Goal: Communication & Community: Ask a question

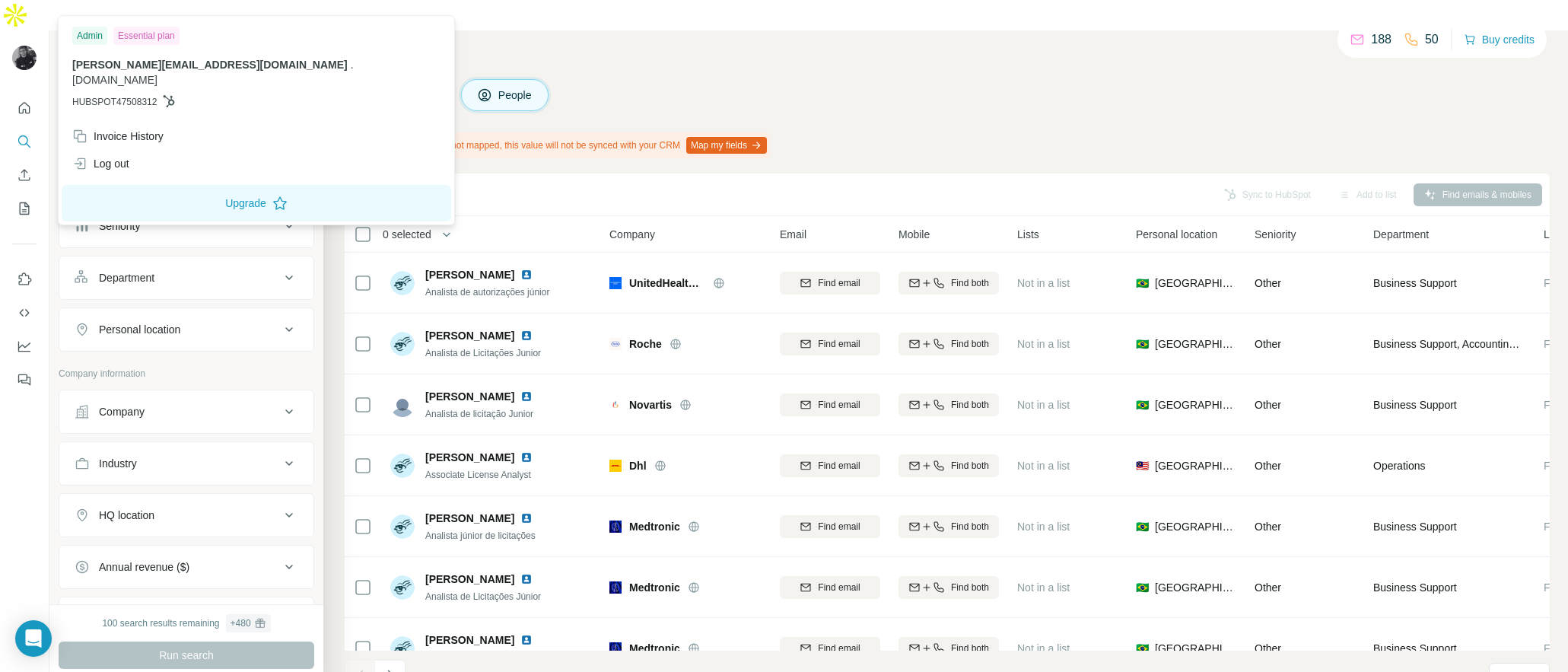
click at [25, 46] on img at bounding box center [25, 58] width 25 height 25
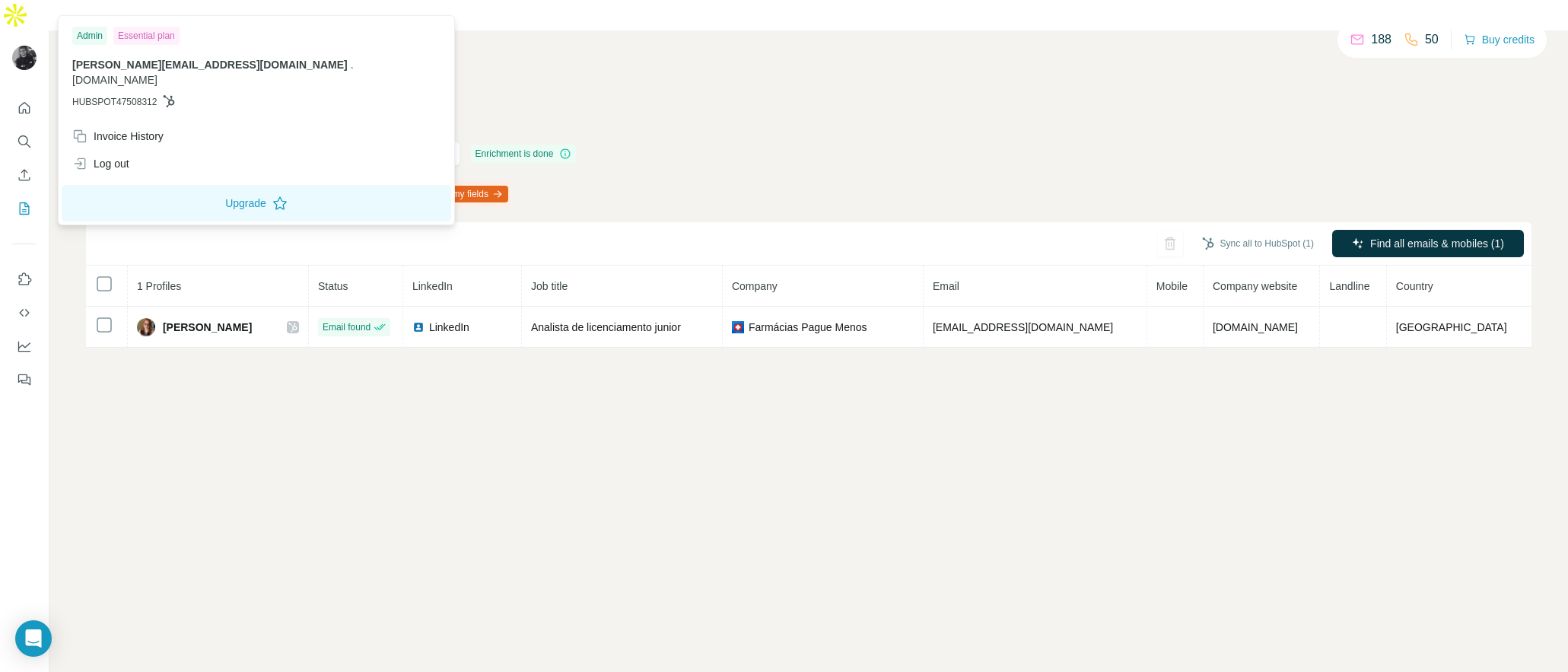
click at [34, 46] on img at bounding box center [25, 58] width 25 height 25
click at [115, 129] on div "Invoice History" at bounding box center [118, 136] width 92 height 16
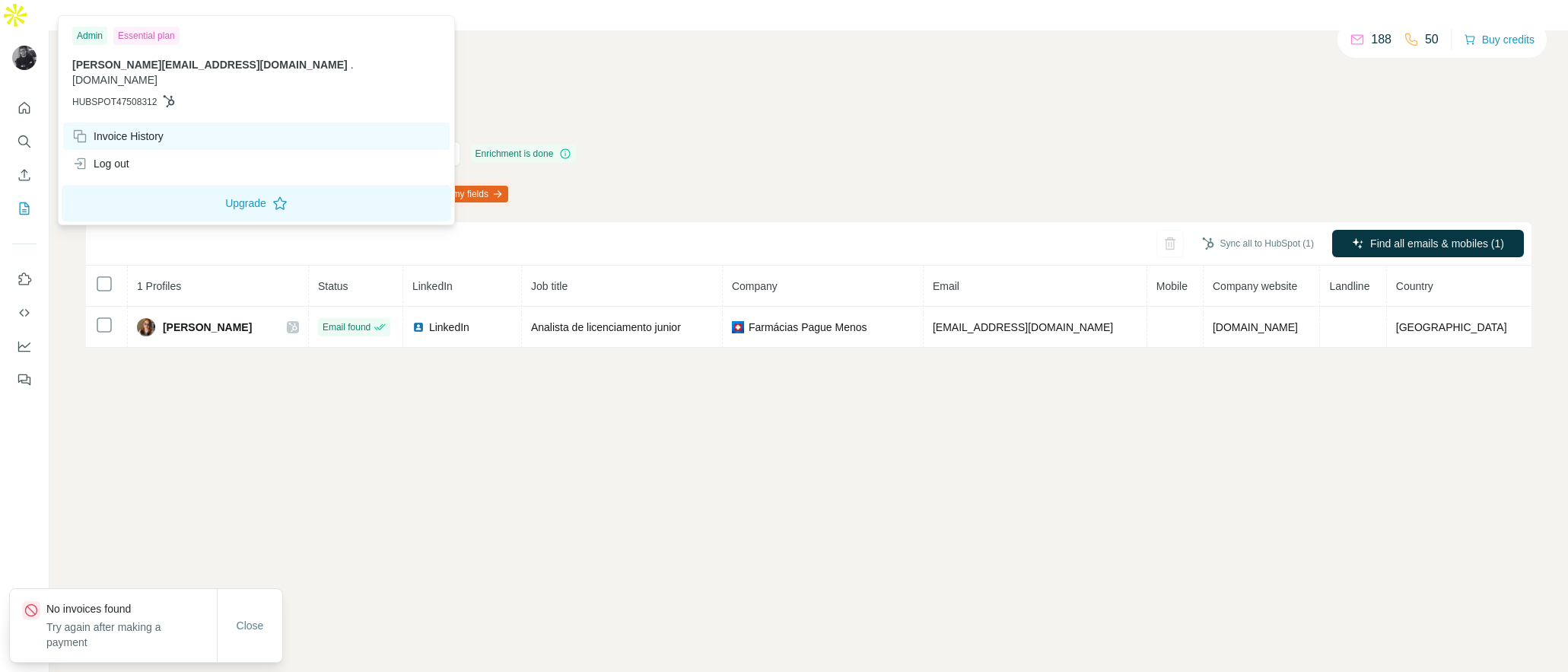
click at [106, 129] on div "Invoice History" at bounding box center [118, 136] width 92 height 16
click at [247, 634] on button "Close" at bounding box center [250, 625] width 48 height 27
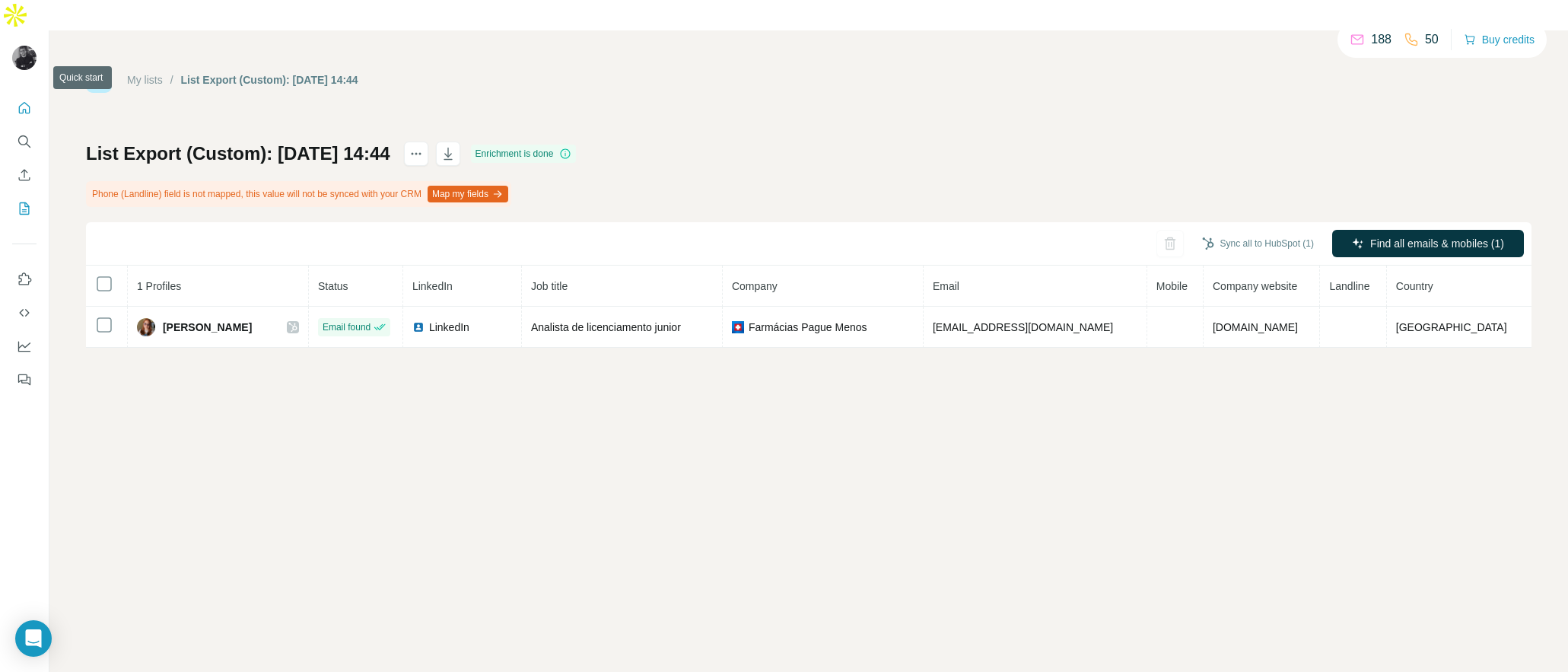
click at [21, 101] on icon "Quick start" at bounding box center [24, 108] width 16 height 16
click at [27, 101] on icon "Quick start" at bounding box center [24, 108] width 16 height 16
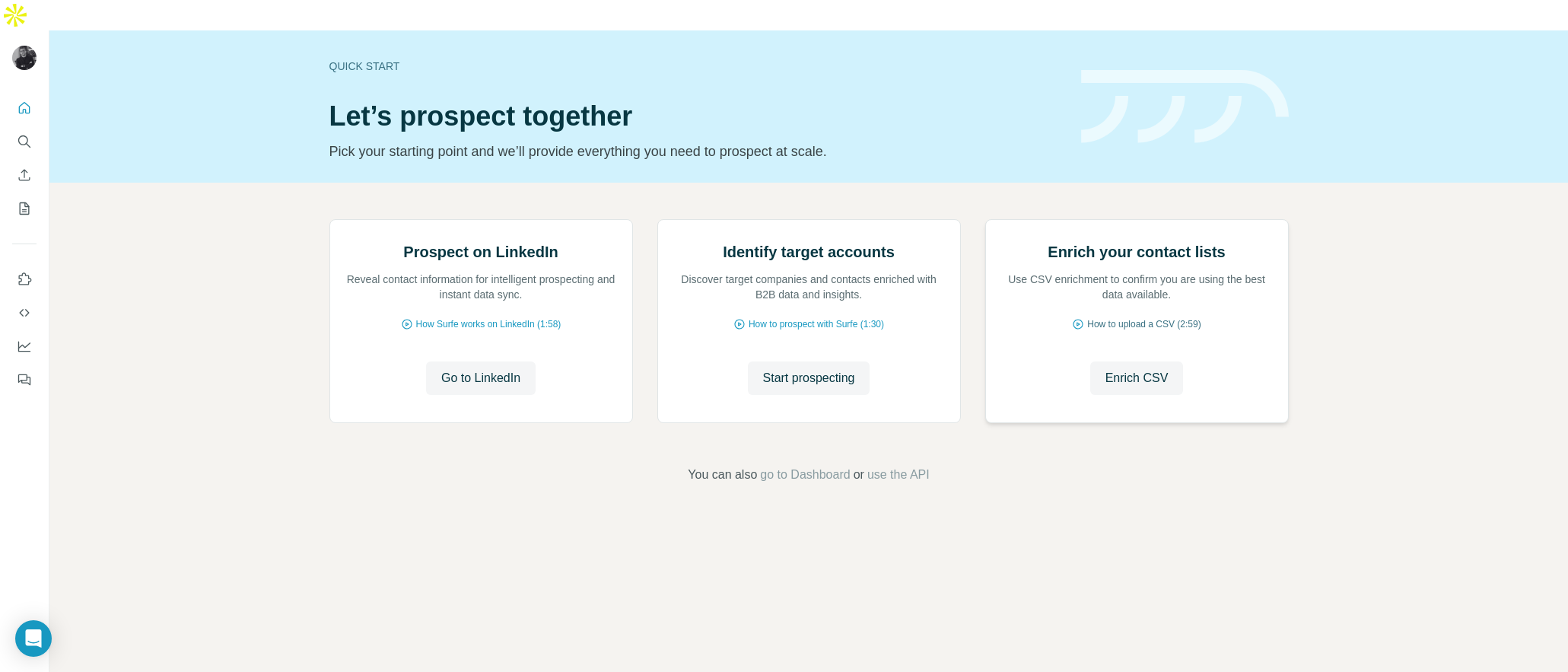
click at [1186, 331] on span "How to upload a CSV (2:59)" at bounding box center [1143, 324] width 113 height 14
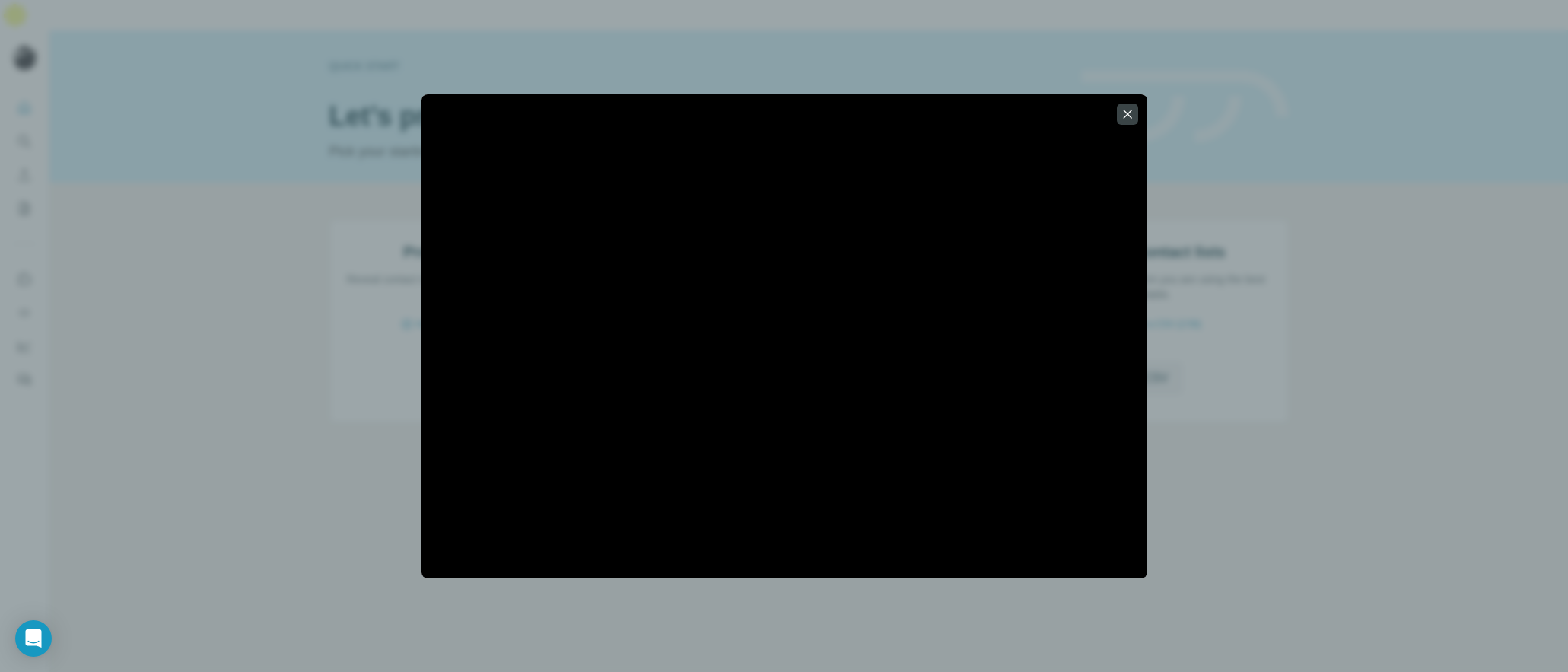
click at [1025, 103] on div at bounding box center [784, 336] width 726 height 484
click at [1122, 110] on icon "button" at bounding box center [1127, 114] width 16 height 16
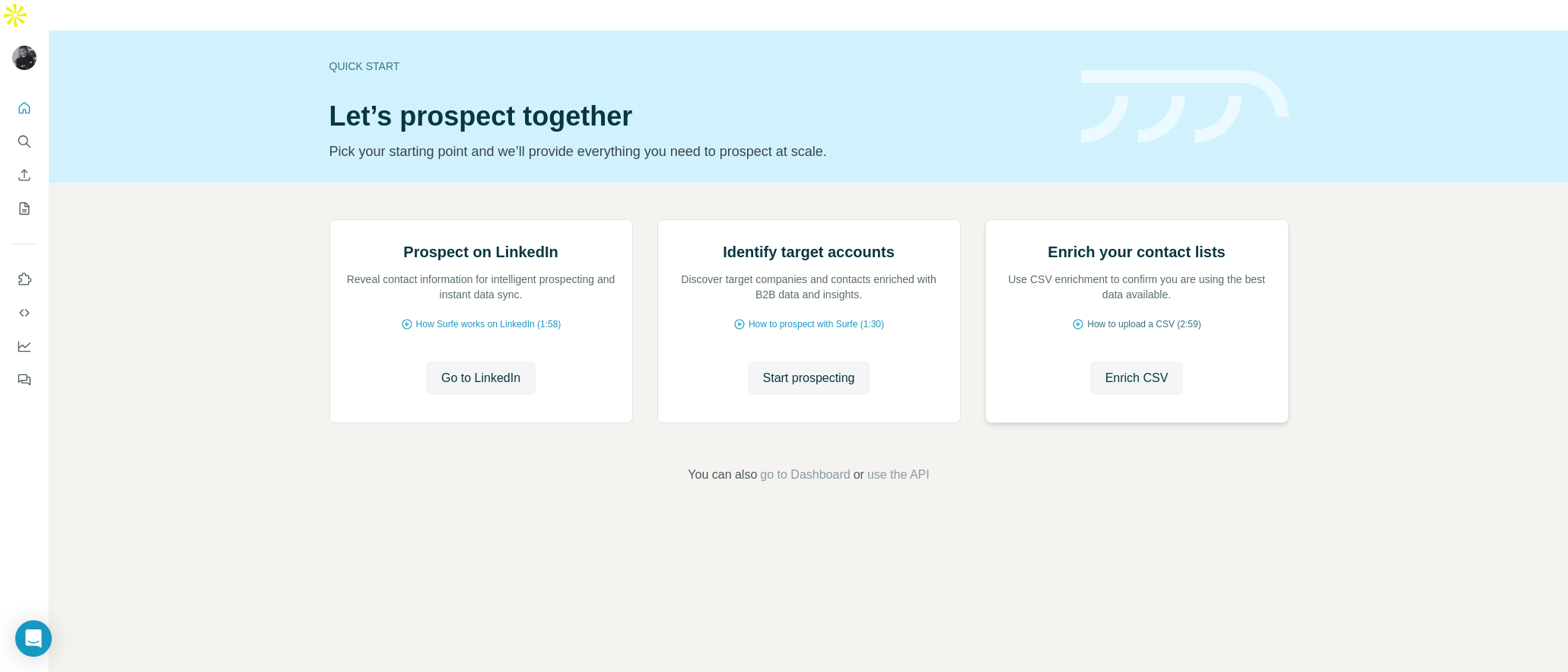
click at [1089, 331] on span "How to upload a CSV (2:59)" at bounding box center [1143, 324] width 113 height 14
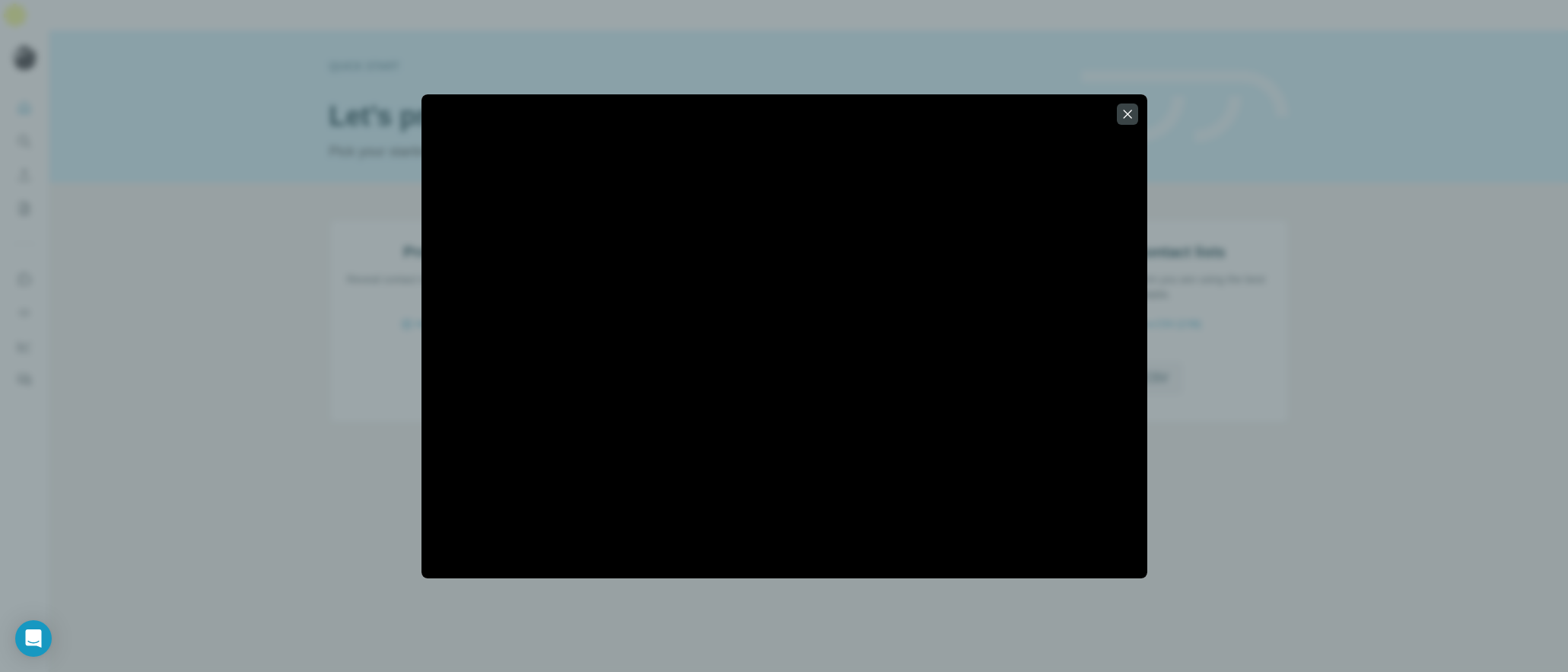
click at [370, 143] on div at bounding box center [784, 336] width 1568 height 672
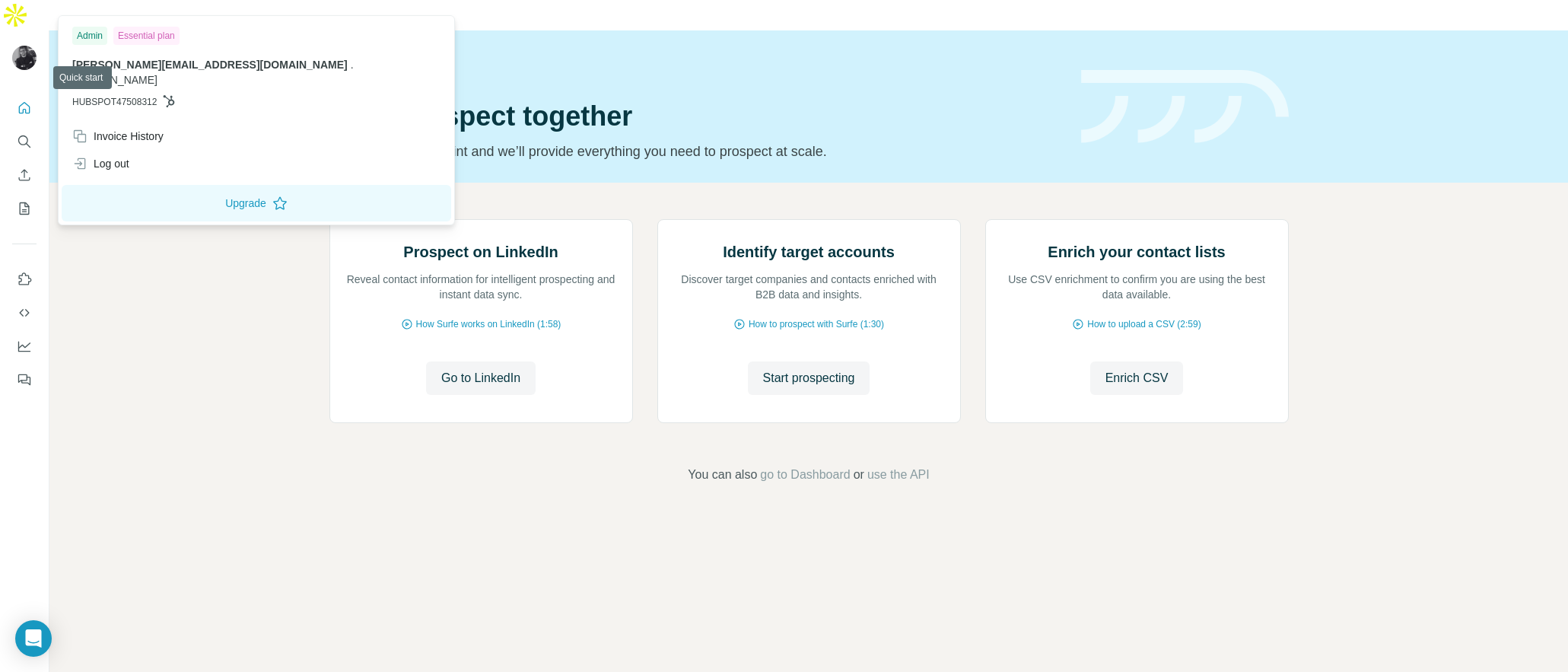
click at [28, 46] on img at bounding box center [25, 58] width 25 height 25
click at [133, 196] on button "Upgrade" at bounding box center [256, 203] width 390 height 37
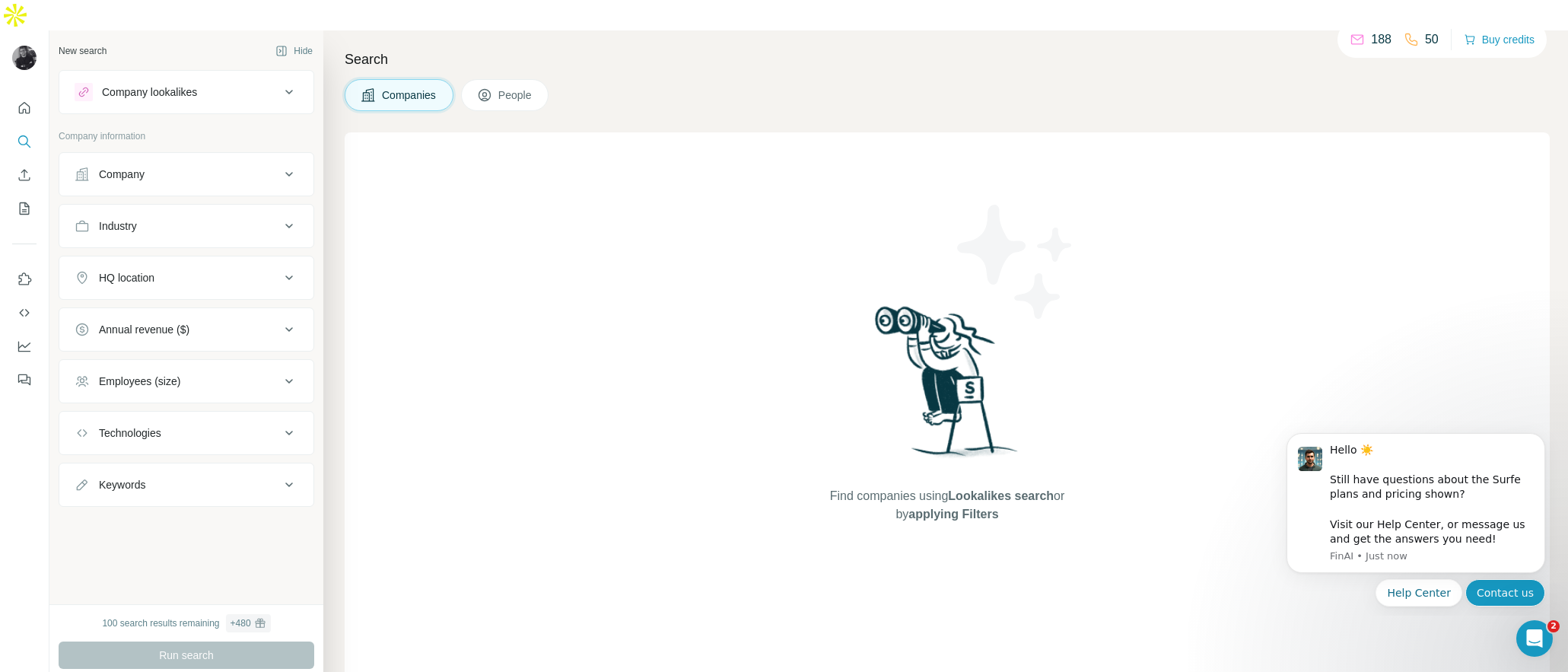
click at [1495, 593] on button "Contact us" at bounding box center [1505, 592] width 80 height 27
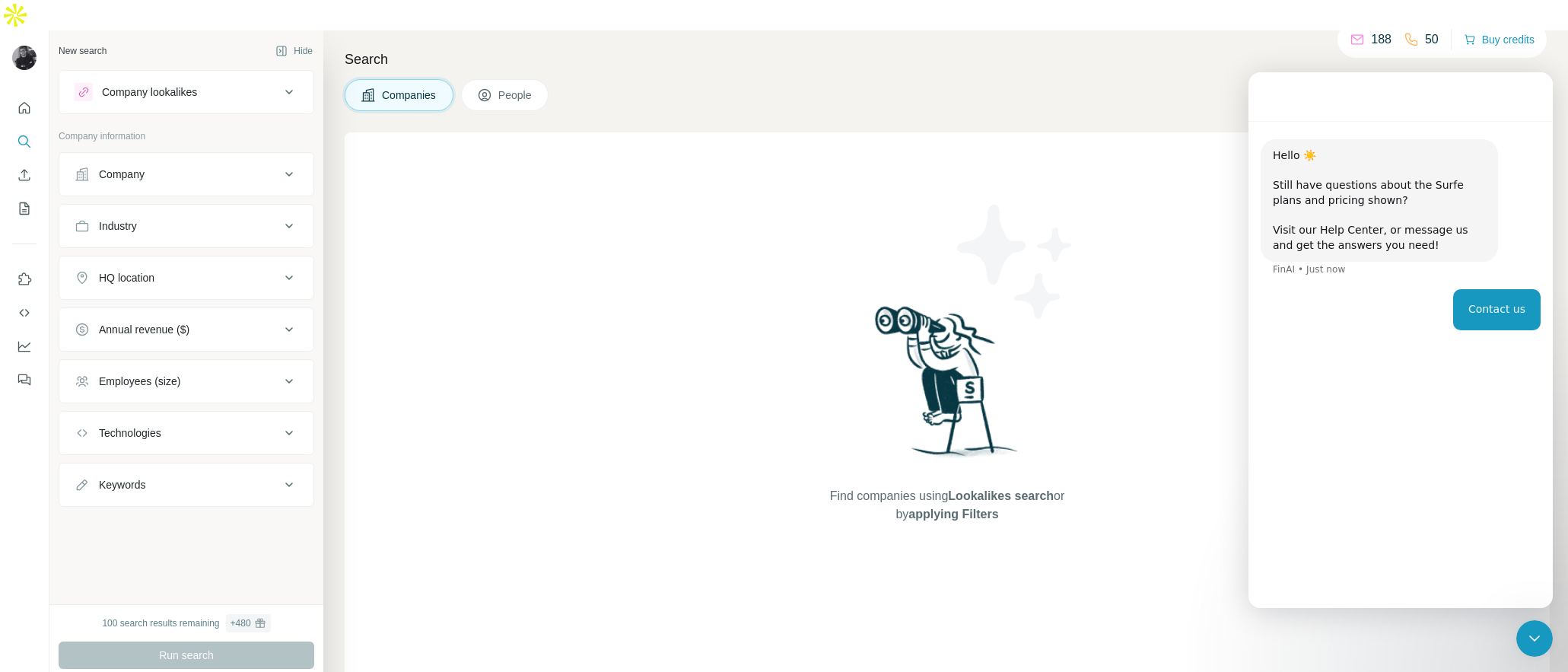
click at [1486, 318] on div "Contact us" at bounding box center [1496, 309] width 88 height 41
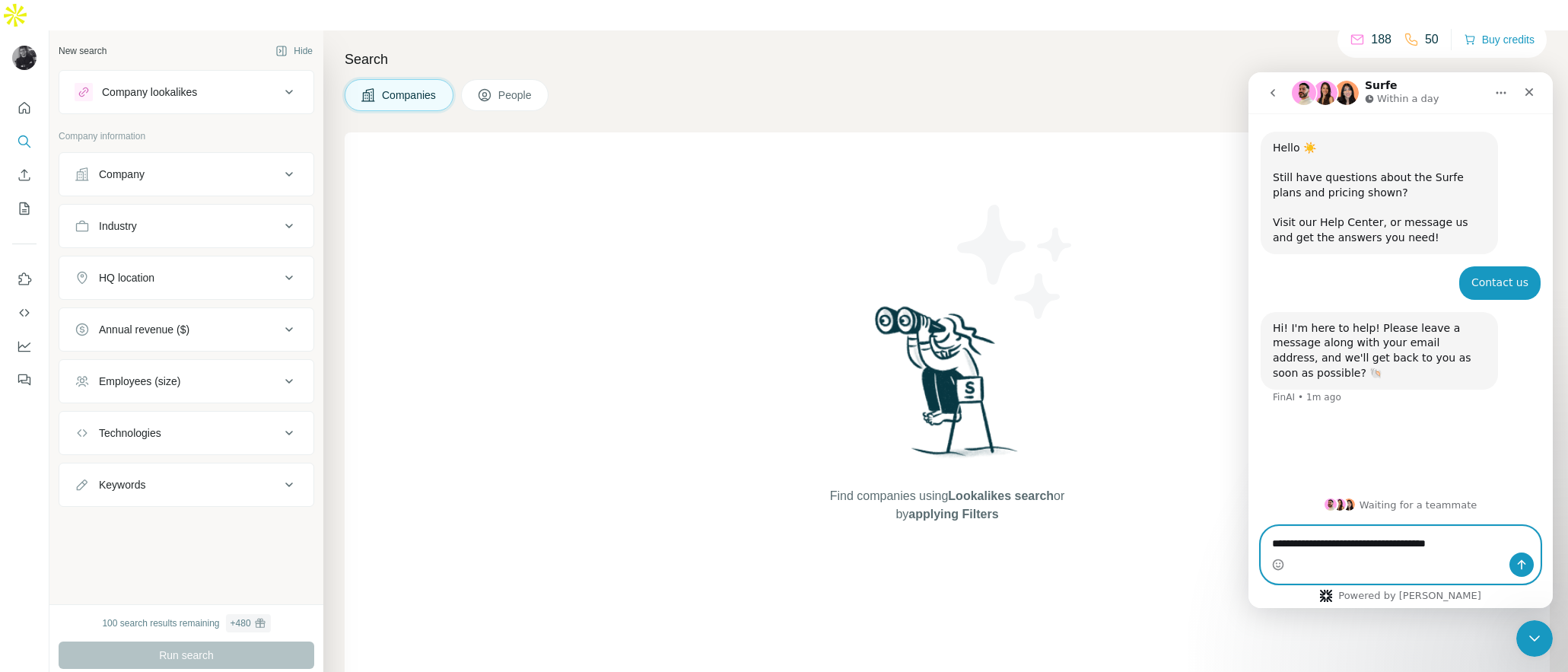
paste textarea "****"
type textarea "**********"
click at [1519, 562] on icon "Send a message…" at bounding box center [1521, 565] width 8 height 10
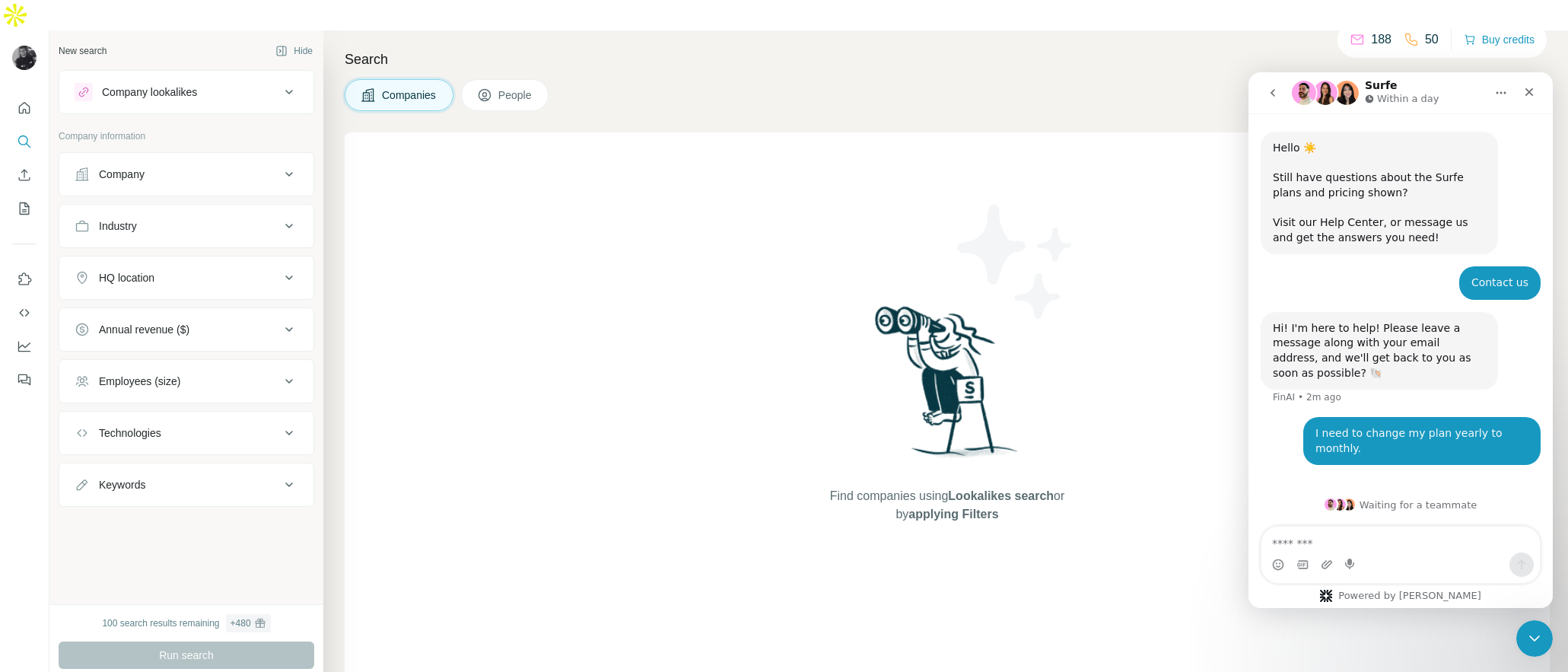
click at [142, 322] on div "Annual revenue ($)" at bounding box center [144, 329] width 91 height 16
click at [161, 322] on div "Annual revenue ($)" at bounding box center [144, 329] width 91 height 16
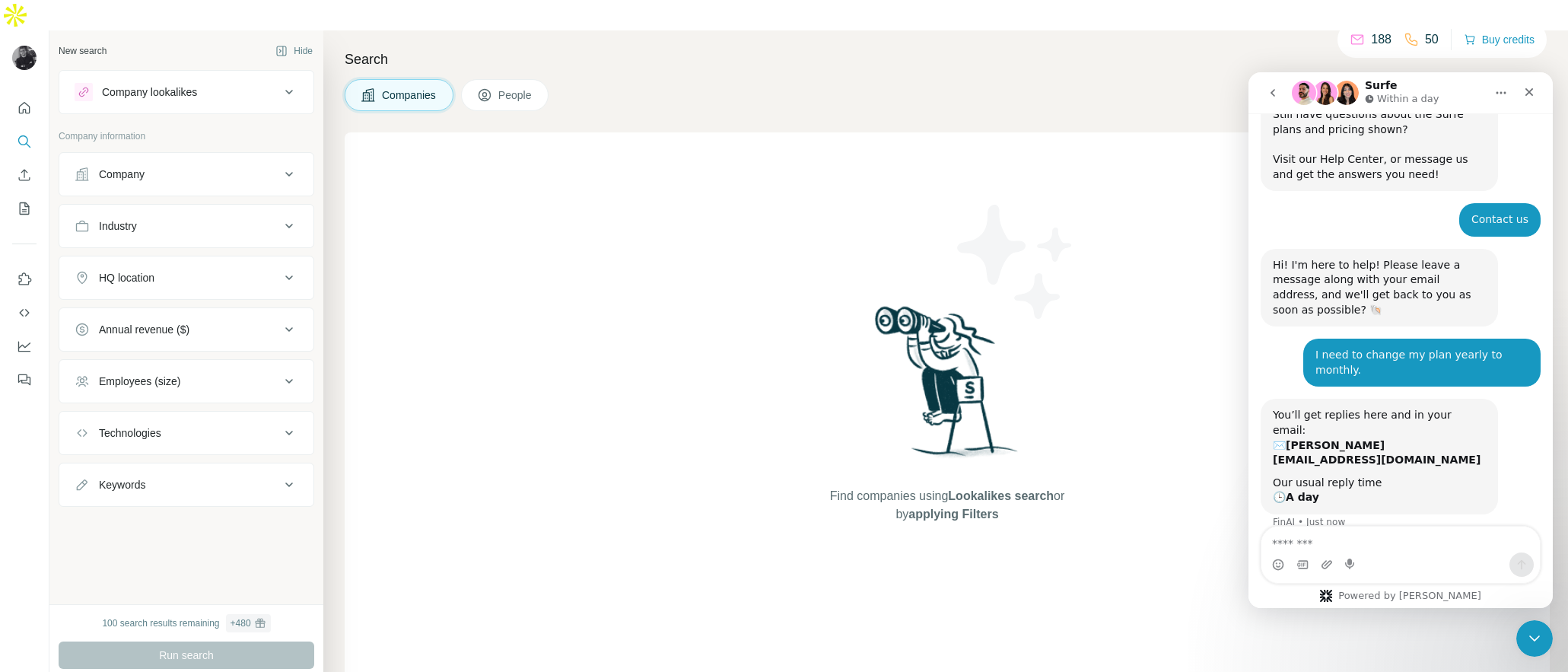
scroll to position [81, 0]
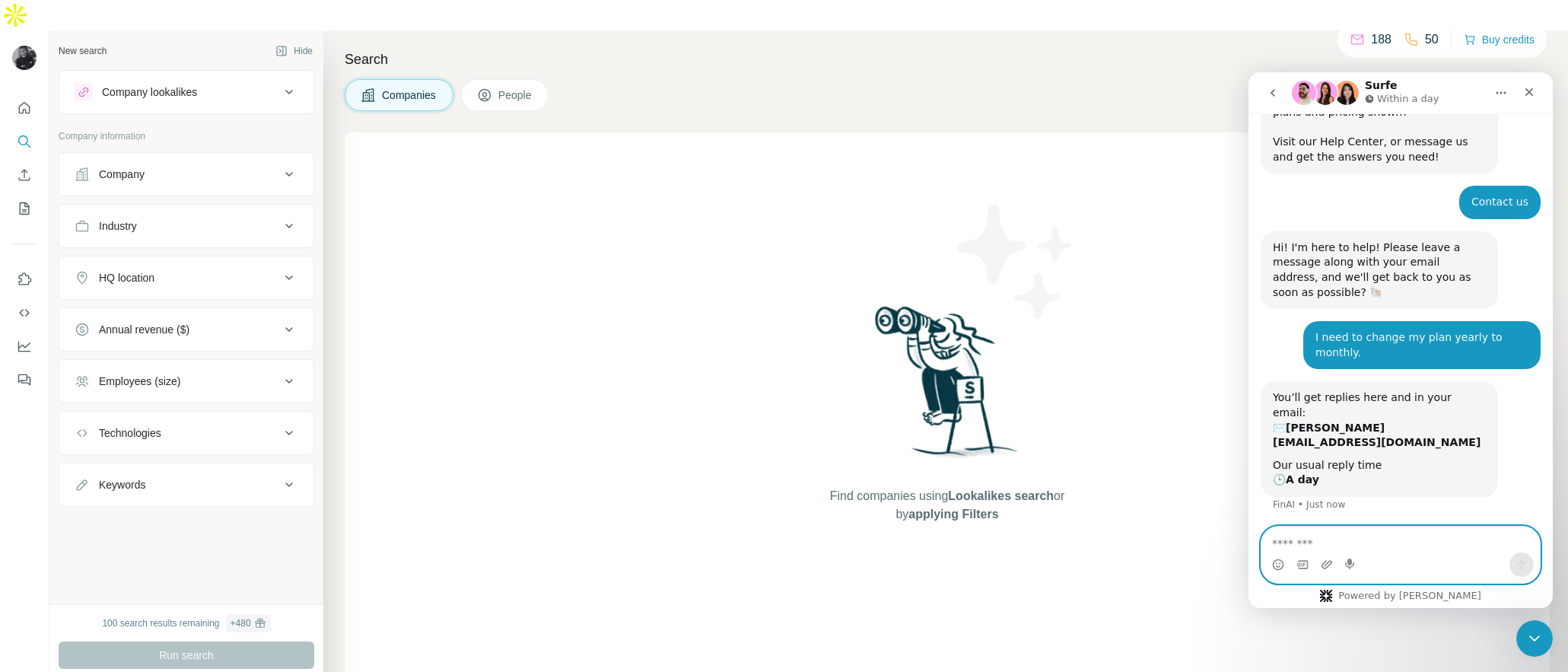
click at [1345, 543] on textarea "Message…" at bounding box center [1400, 539] width 278 height 26
click at [1360, 542] on textarea "Message…" at bounding box center [1400, 539] width 278 height 26
type textarea "***"
click at [1332, 537] on textarea "Message…" at bounding box center [1400, 539] width 278 height 26
paste textarea "**********"
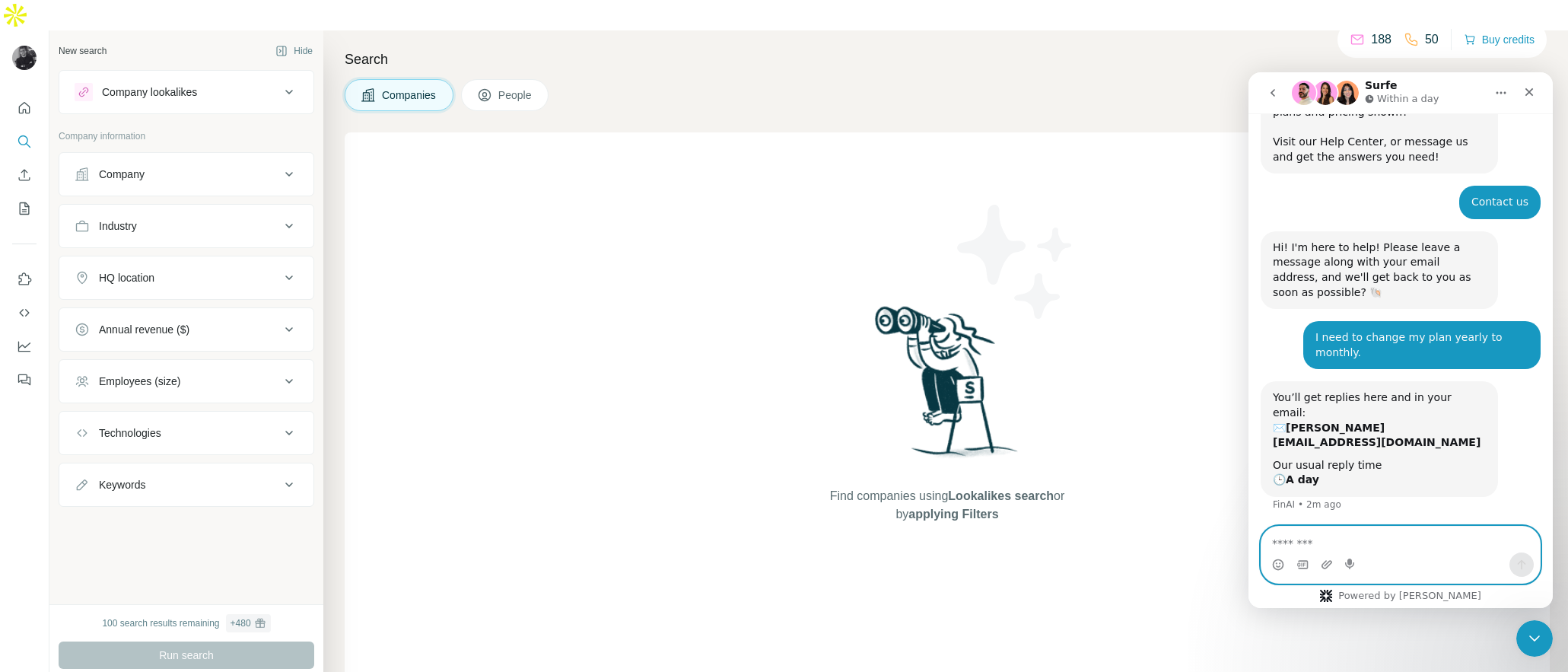
type textarea "**********"
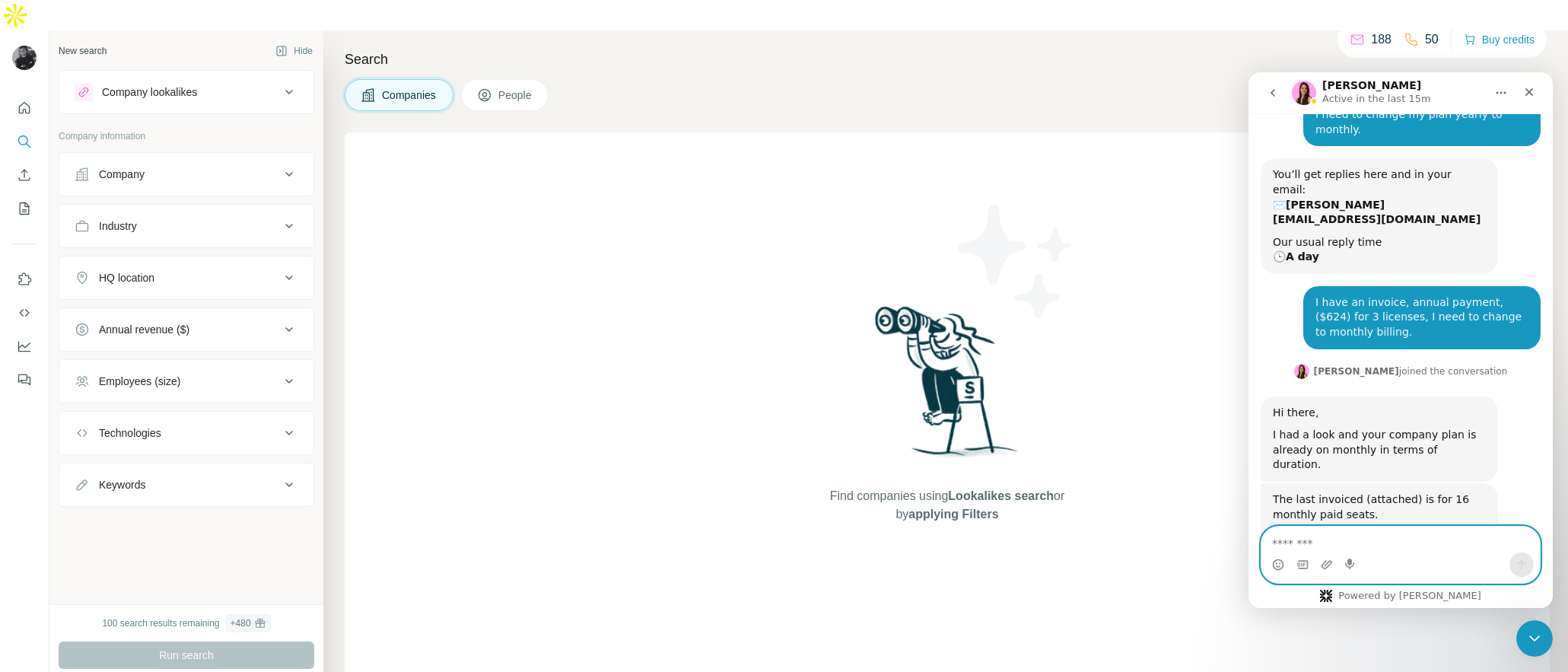
scroll to position [305, 0]
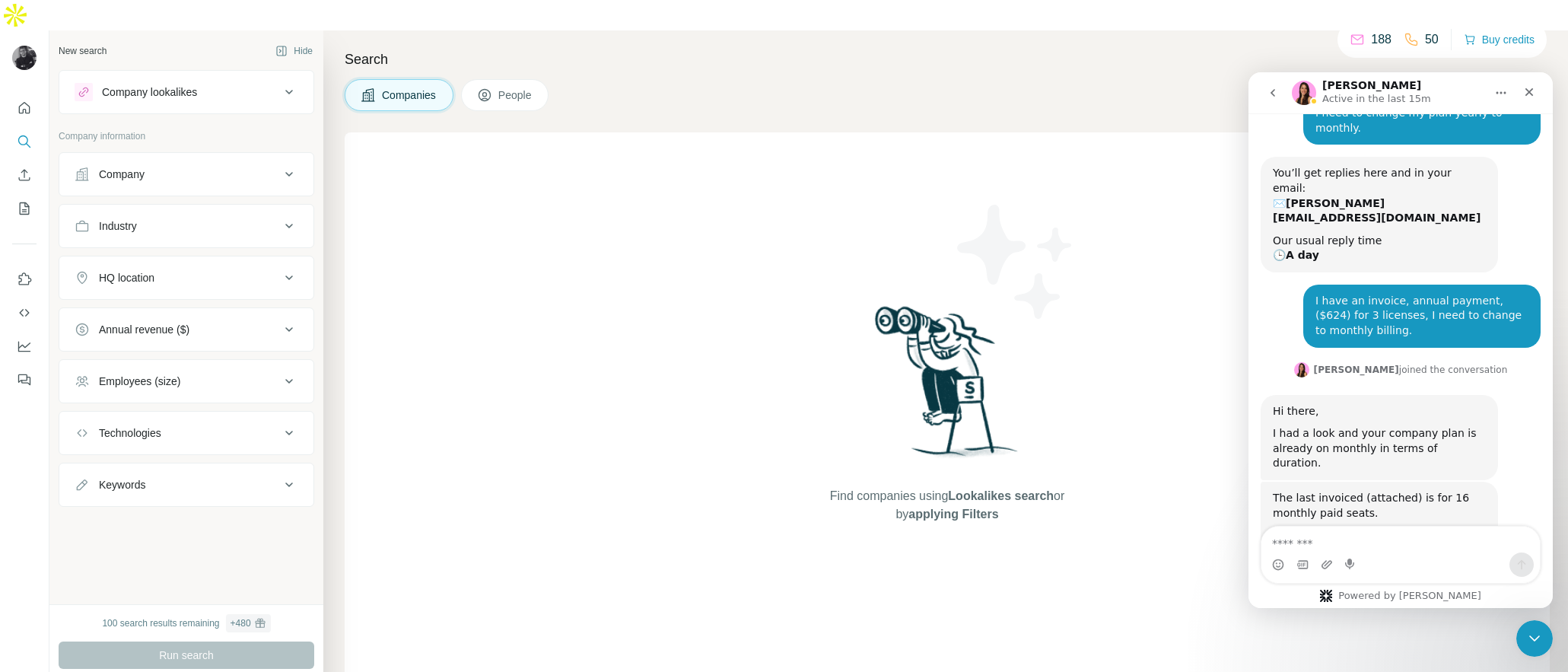
click at [1268, 395] on div "Hi there, I had a look and your company plan is already on monthly in terms of …" at bounding box center [1379, 437] width 237 height 85
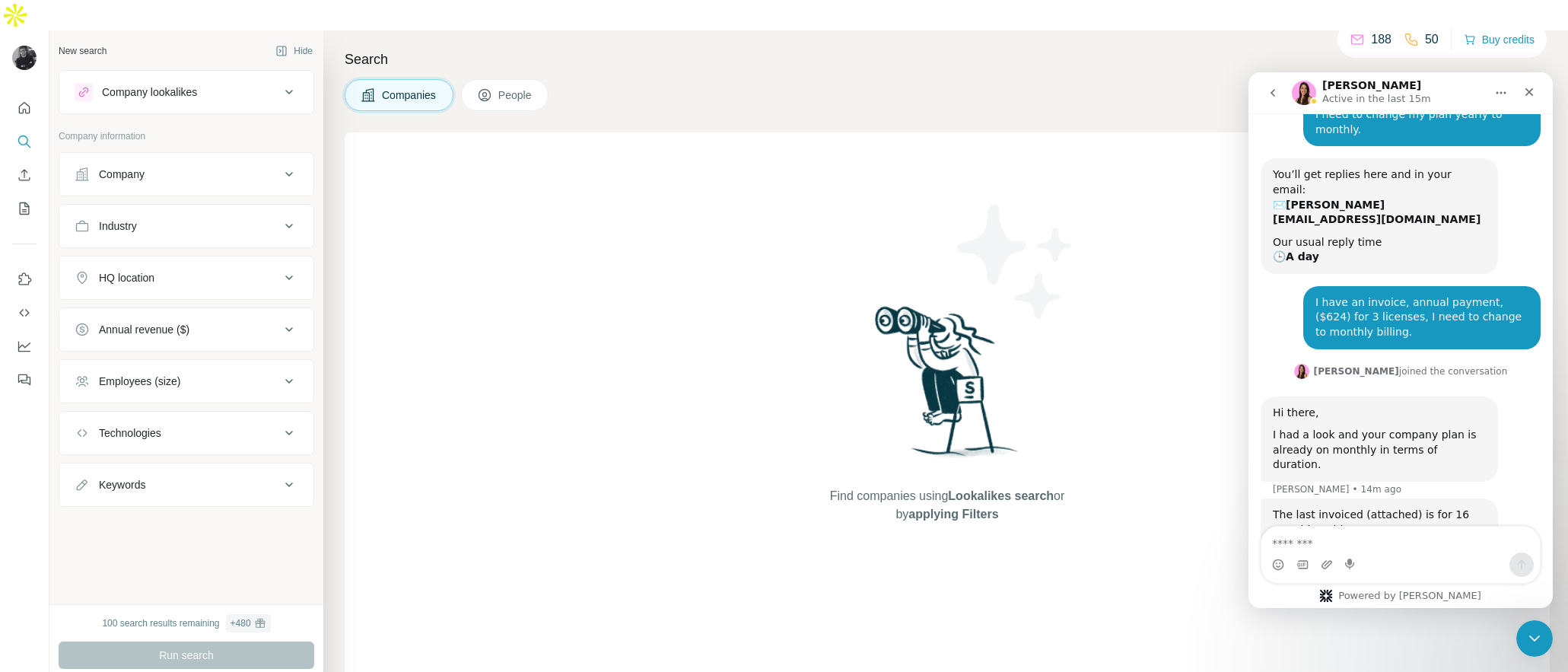
scroll to position [320, 0]
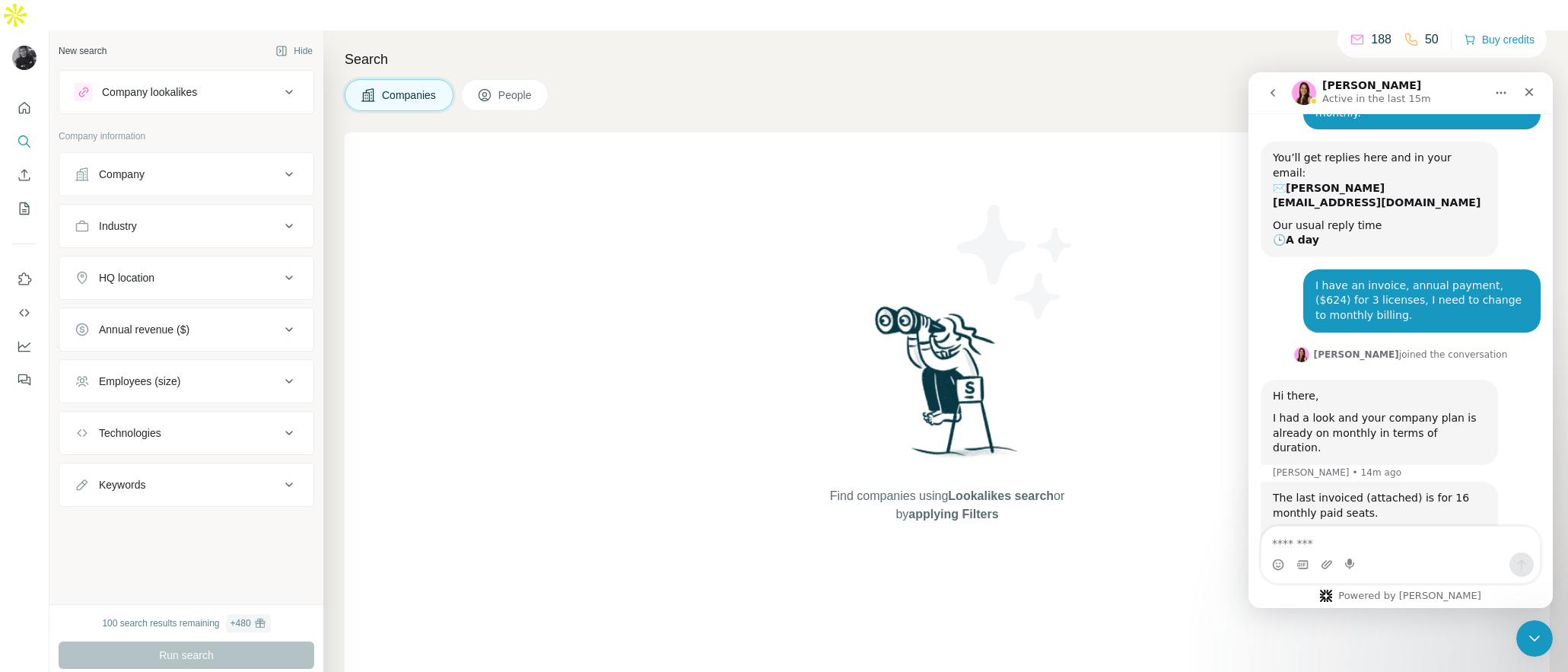
click at [1341, 529] on div "Invoice-FC...122510.pdf" at bounding box center [1351, 537] width 127 height 16
drag, startPoint x: 1268, startPoint y: 352, endPoint x: 1480, endPoint y: 394, distance: 216.1
click at [1480, 394] on div "Hi there, I had a look and your company plan is already on monthly in terms of …" at bounding box center [1379, 422] width 237 height 85
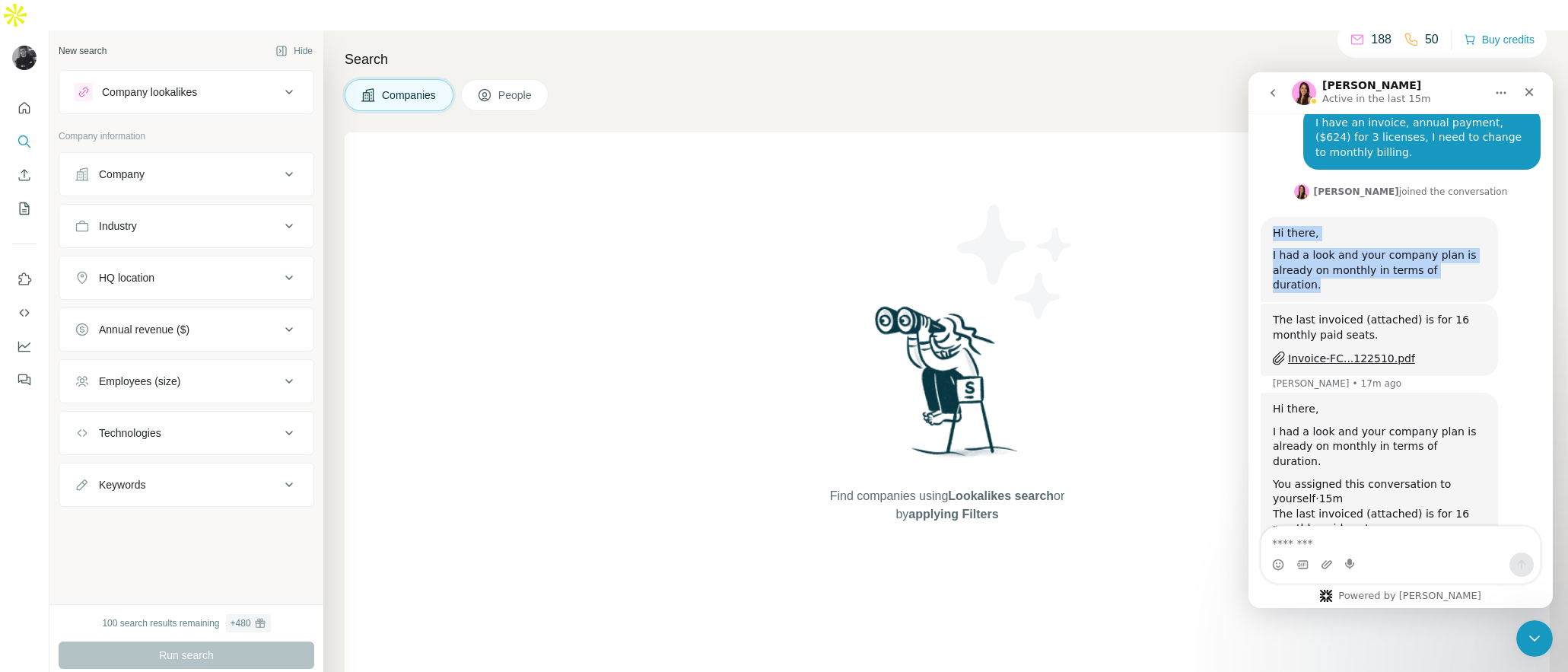
scroll to position [484, 0]
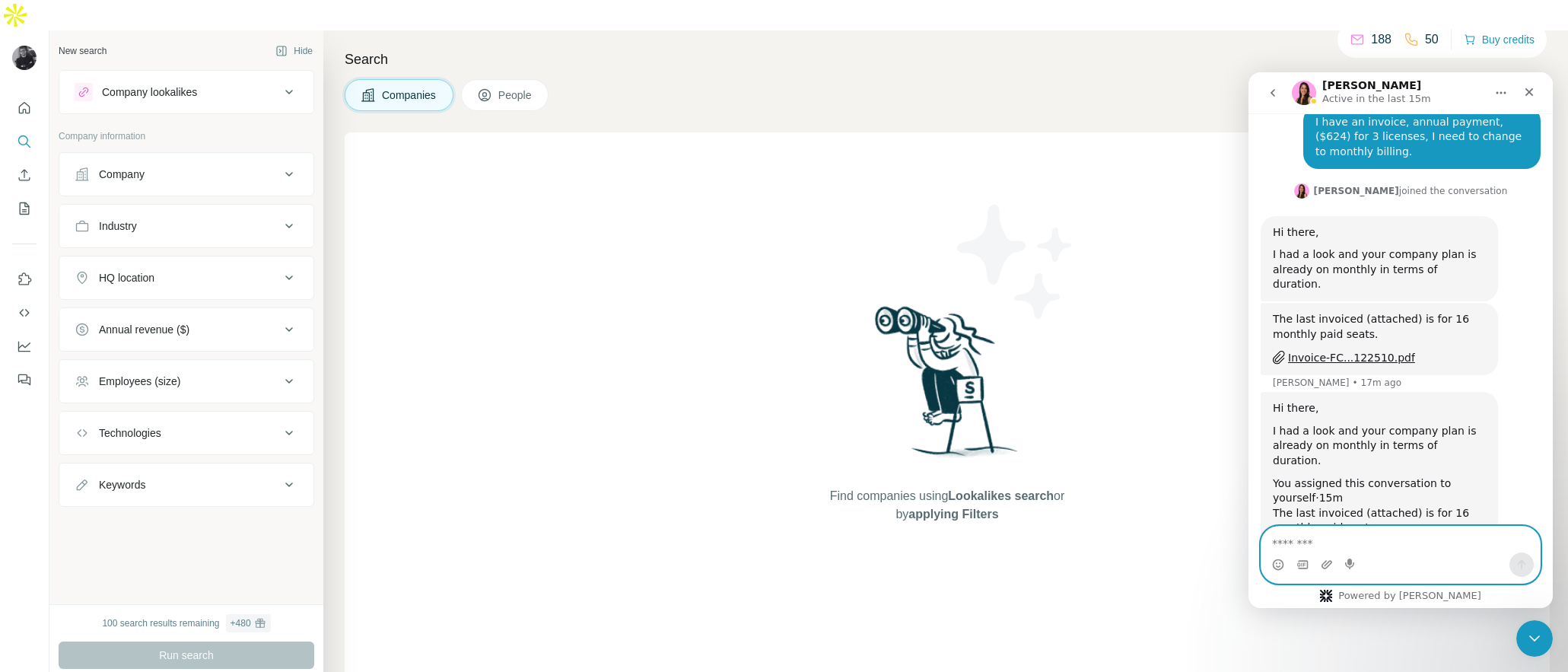
click at [1300, 545] on textarea "Message…" at bounding box center [1400, 539] width 278 height 26
paste textarea "**********"
type textarea "**********"
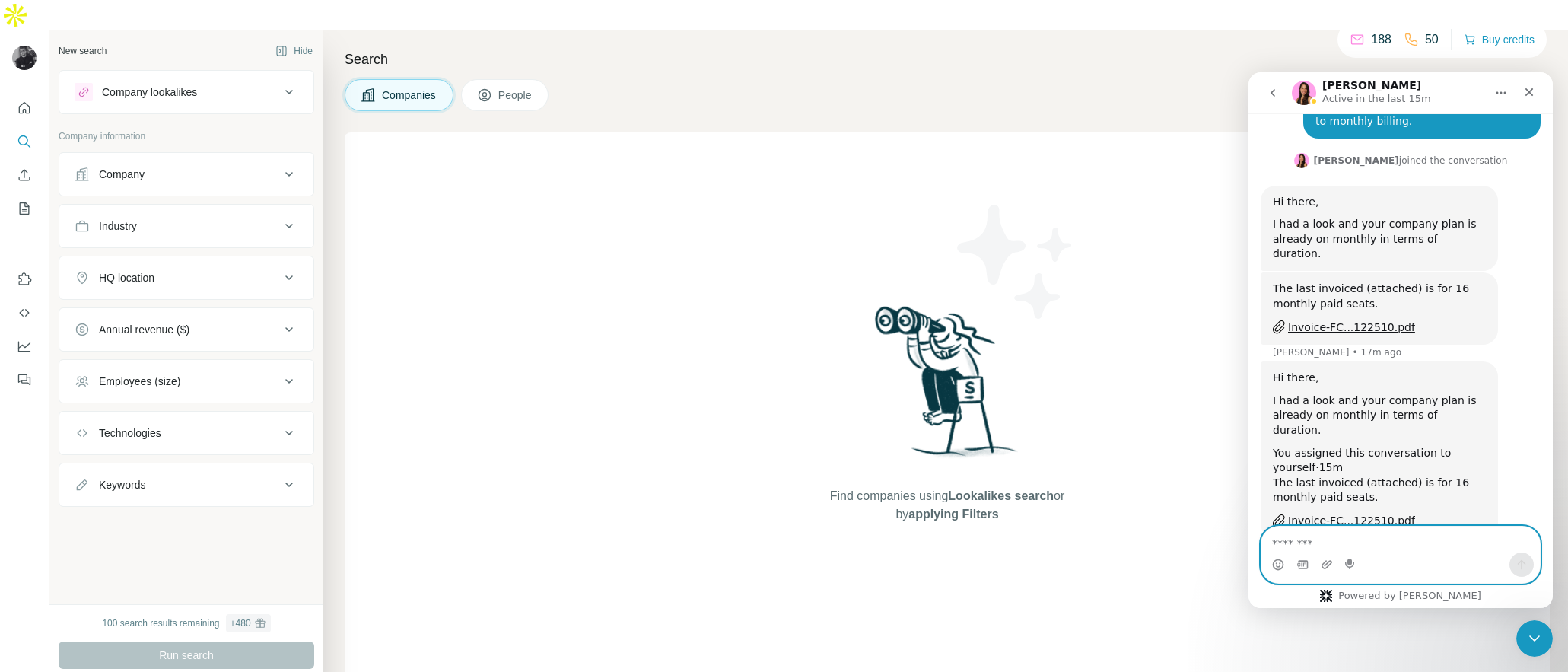
scroll to position [574, 0]
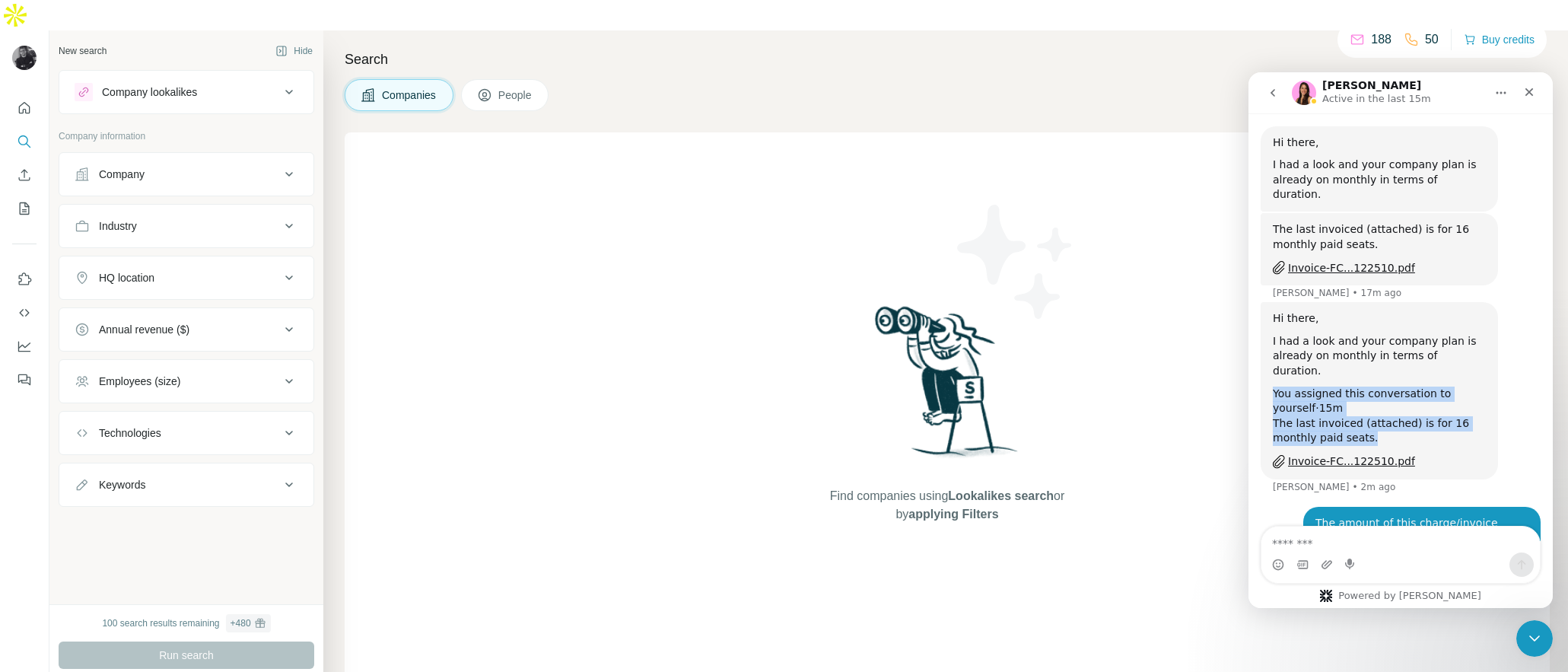
drag, startPoint x: 1274, startPoint y: 319, endPoint x: 1401, endPoint y: 365, distance: 135.1
click at [1401, 365] on div "Hi there, I had a look and your company plan is already on monthly in terms of …" at bounding box center [1379, 390] width 213 height 159
copy div "You assigned this conversation to yourself·15m The last invoiced (attached) is …"
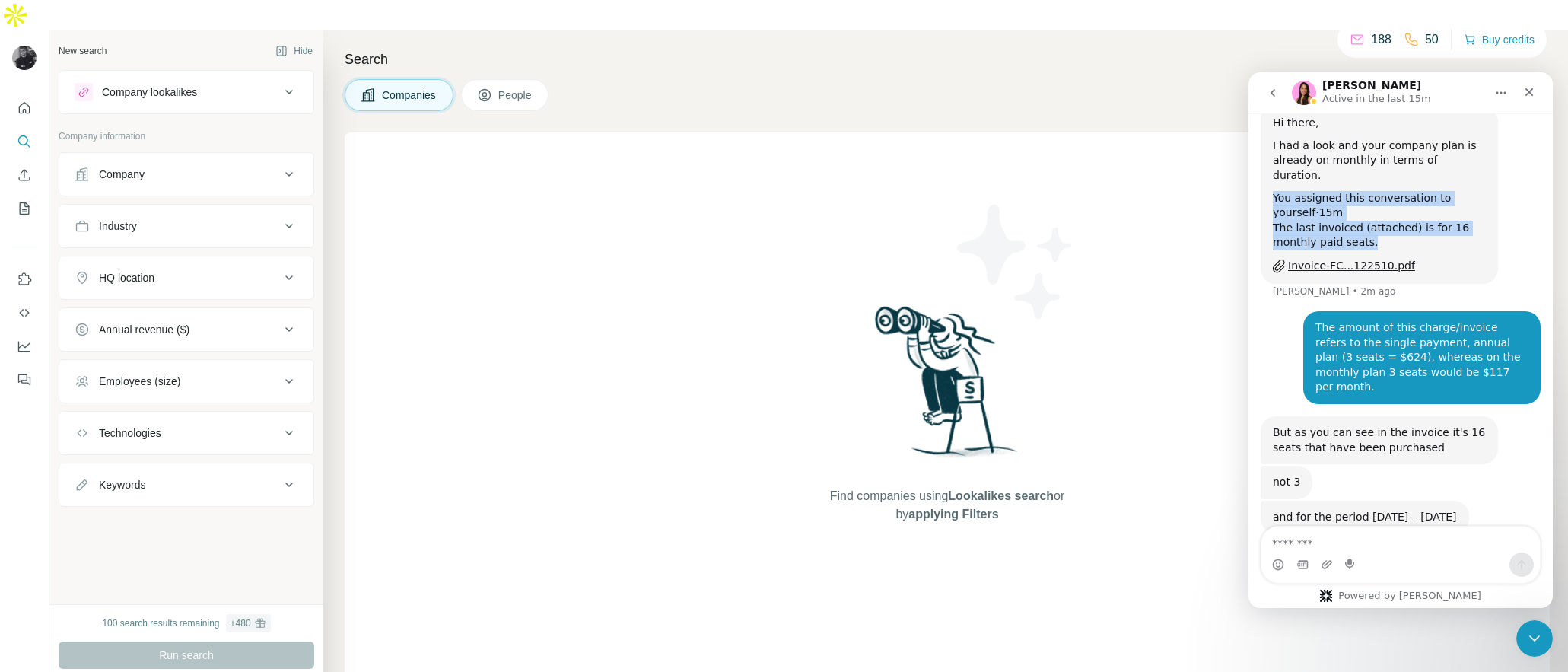
scroll to position [778, 0]
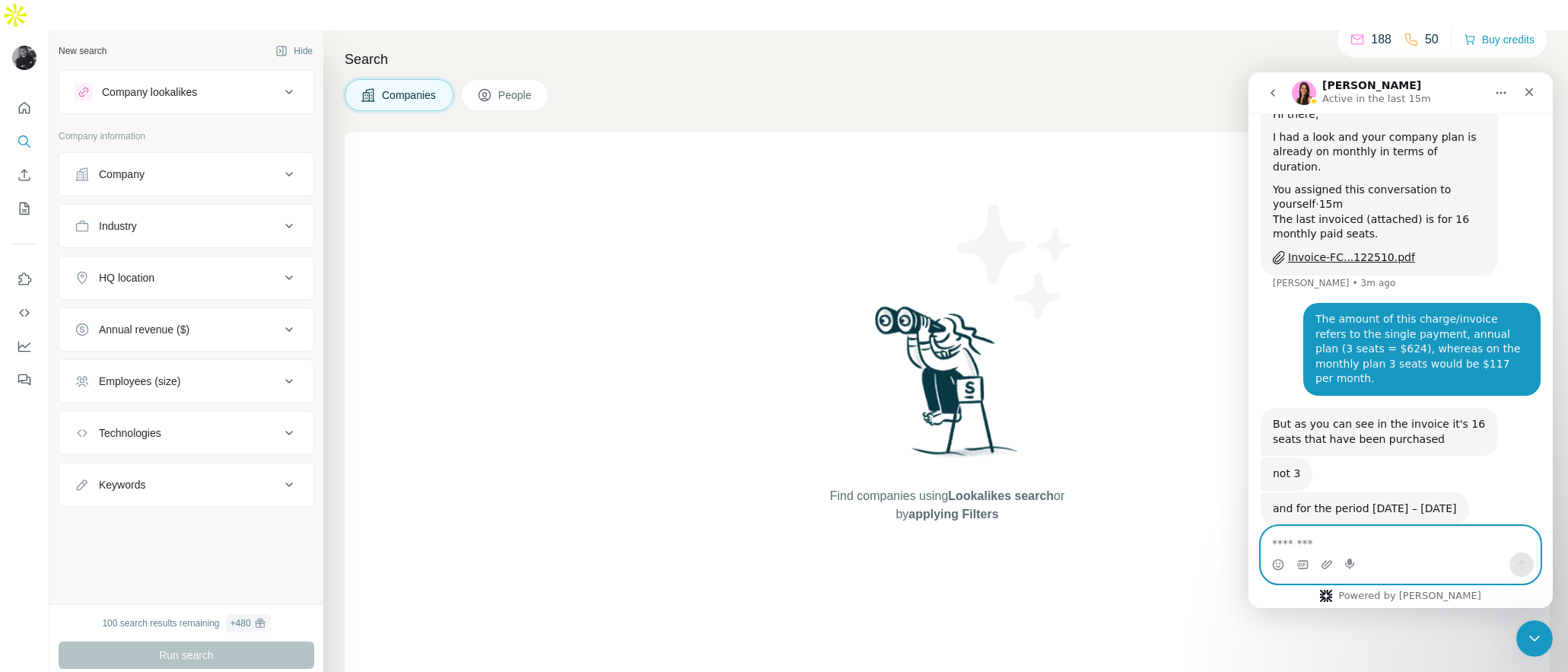
click at [1313, 543] on textarea "Message…" at bounding box center [1400, 539] width 278 height 26
paste textarea "**********"
type textarea "**********"
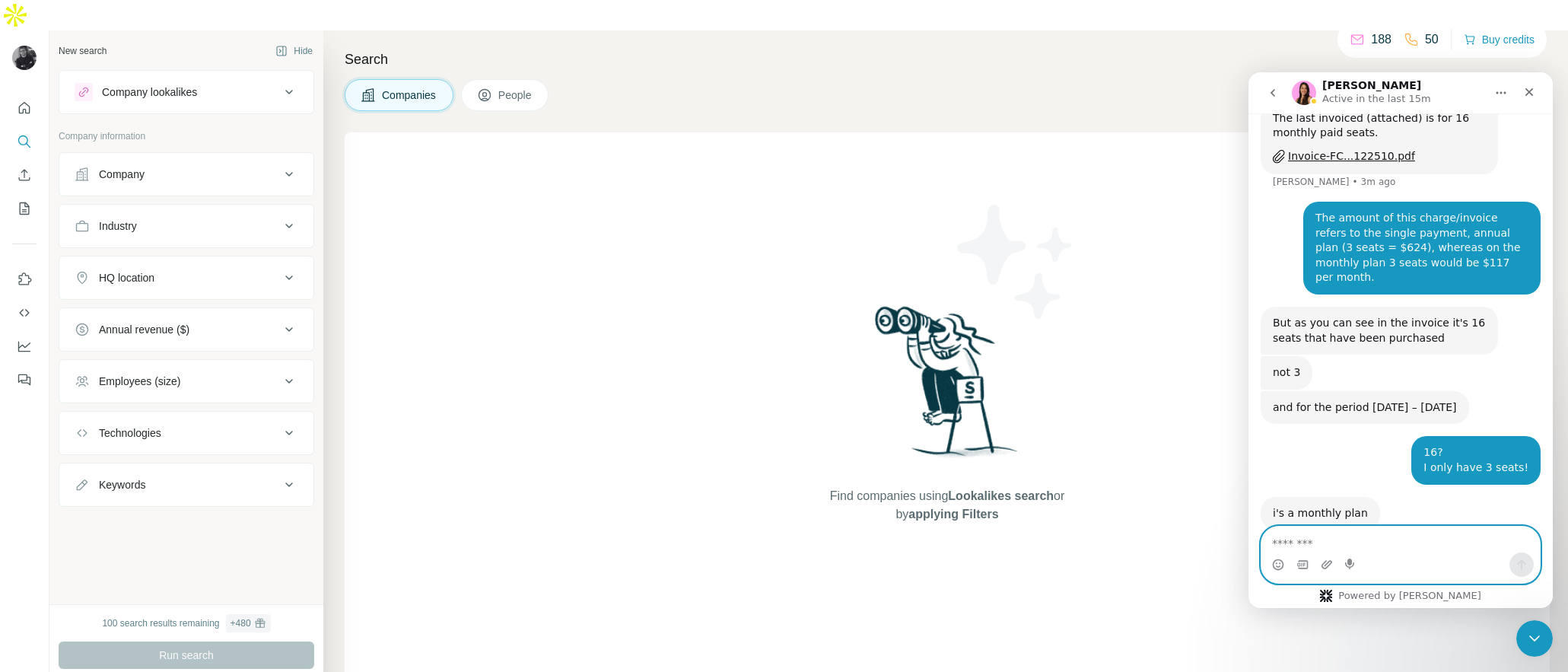
scroll to position [883, 0]
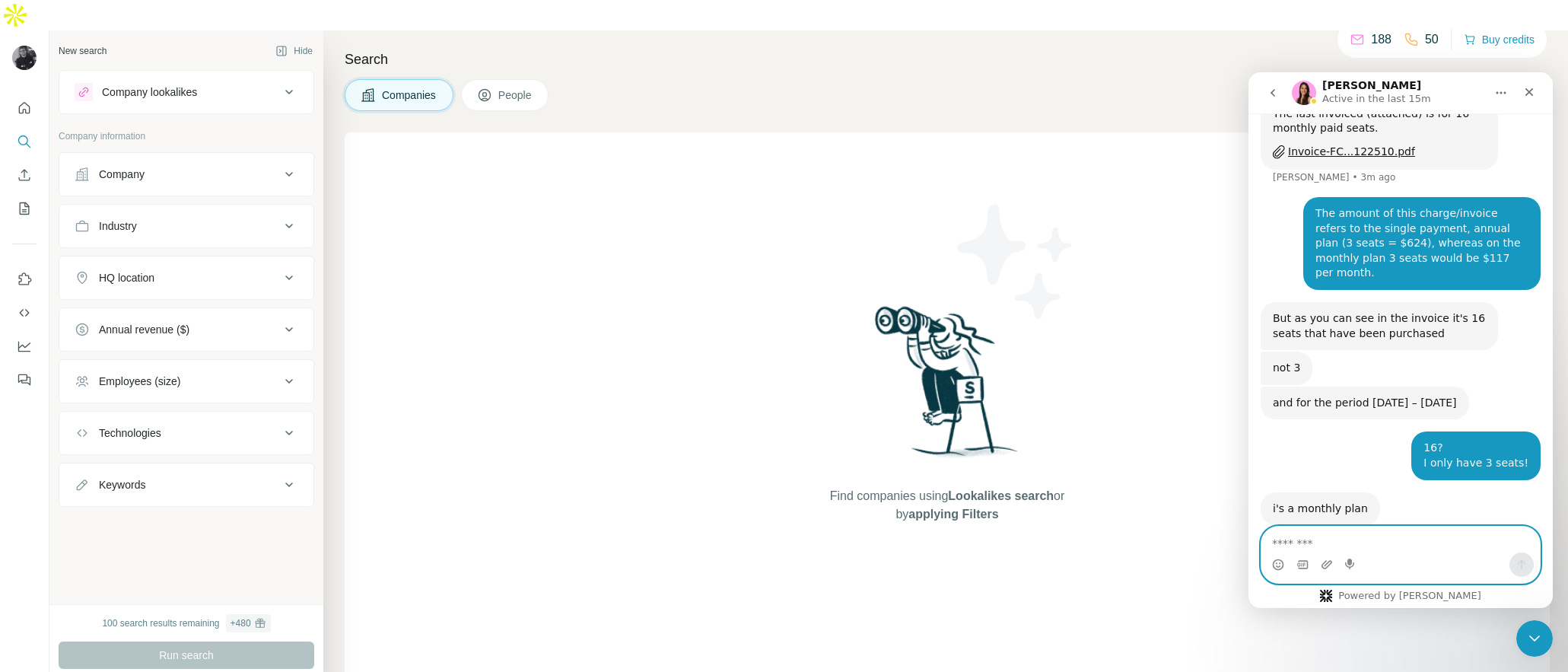
click at [1349, 532] on textarea "Message…" at bounding box center [1400, 539] width 278 height 26
paste textarea "**********"
type textarea "**********"
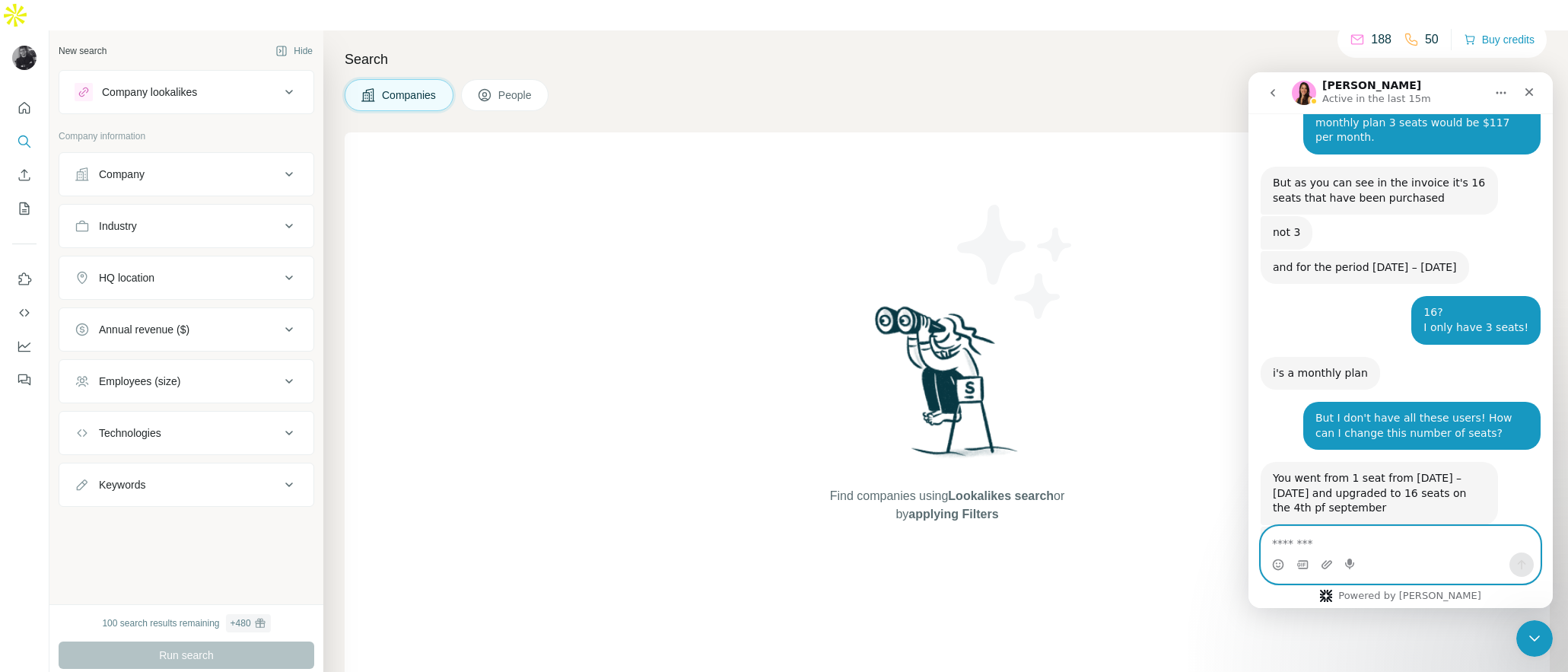
scroll to position [1053, 0]
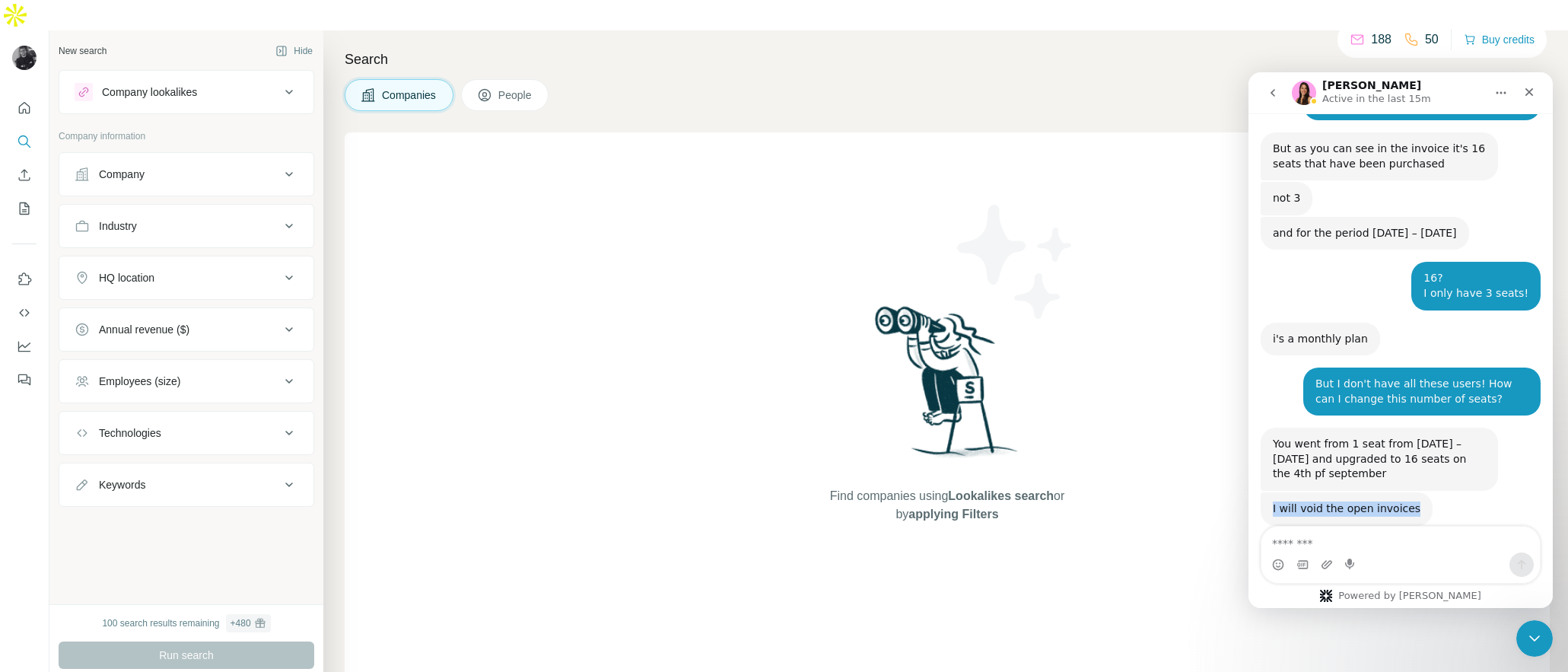
drag, startPoint x: 1349, startPoint y: 422, endPoint x: 1259, endPoint y: 426, distance: 90.1
click at [1260, 492] on div "I will void the open invoices Aurélie • Just now" at bounding box center [1400, 525] width 280 height 67
copy div "I will void the open invoices"
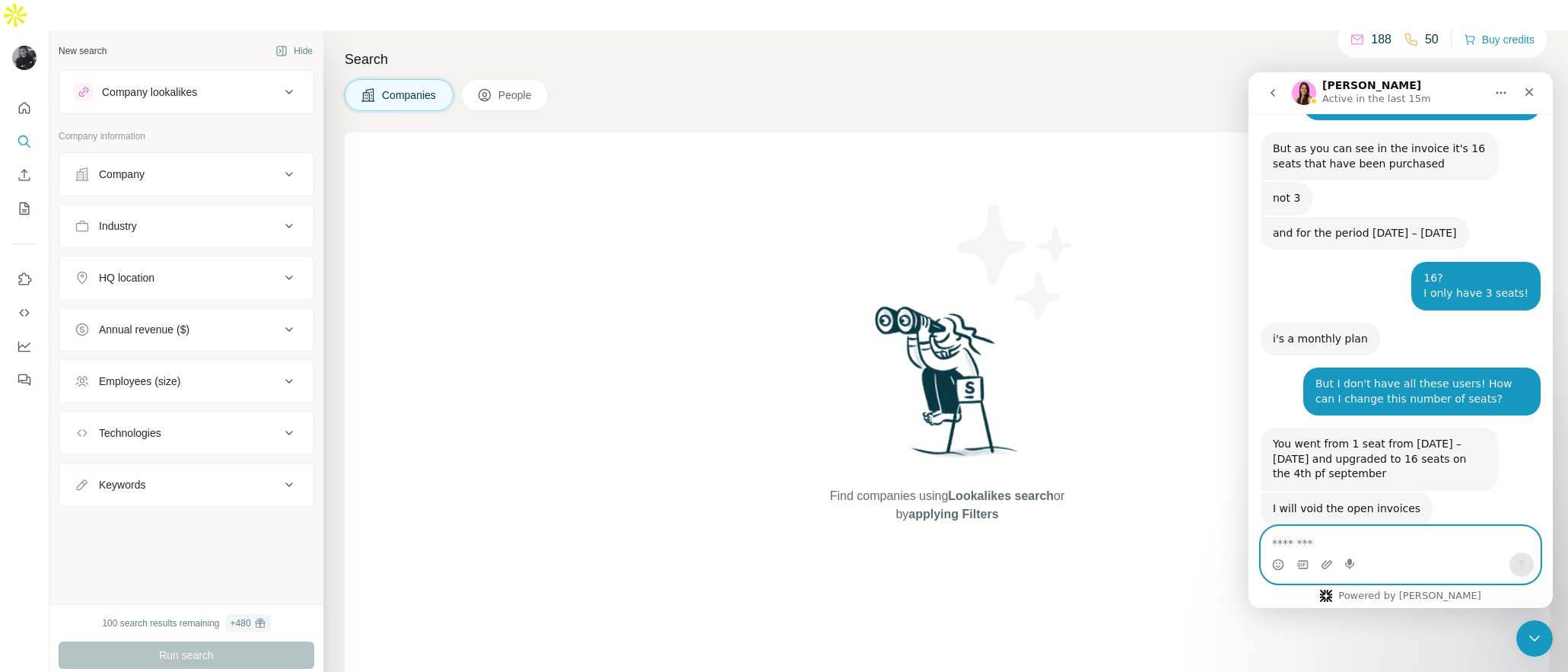
click at [1317, 541] on textarea "Message…" at bounding box center [1400, 539] width 278 height 26
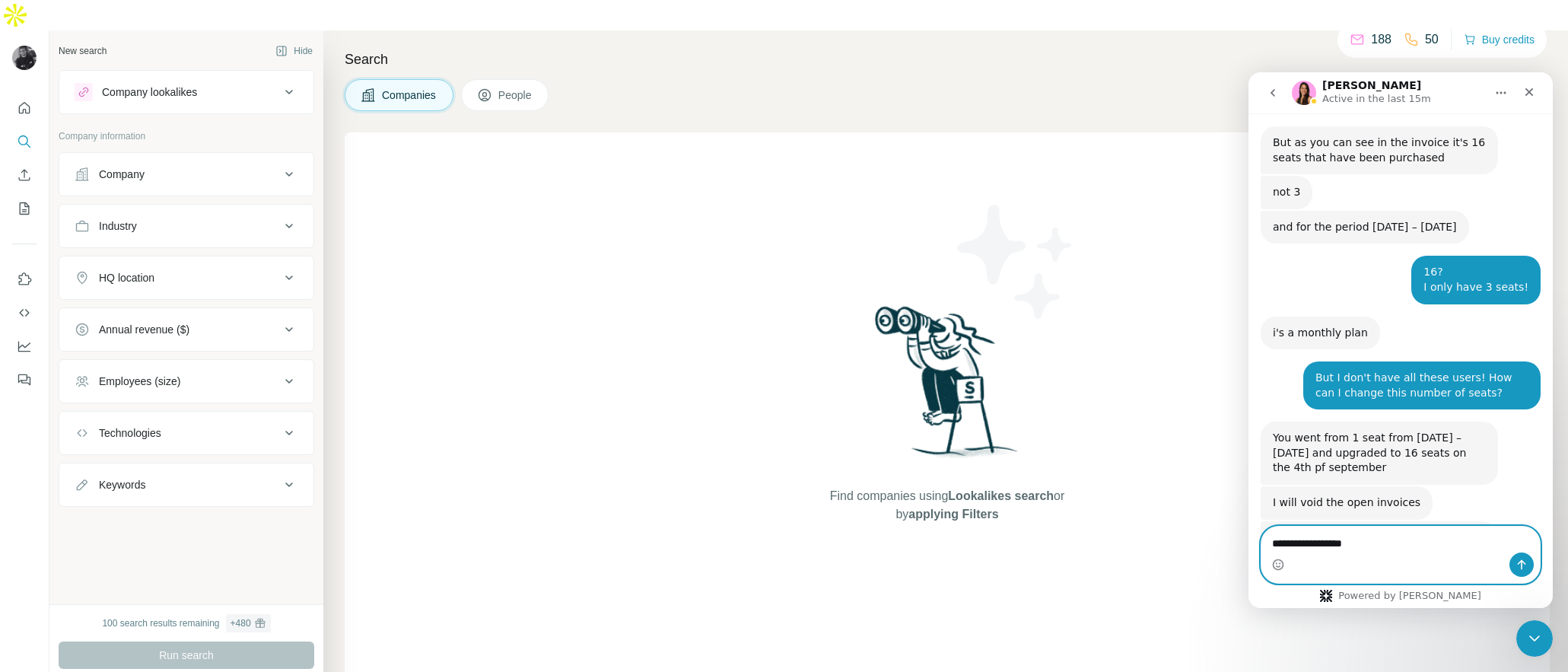
drag, startPoint x: 1374, startPoint y: 545, endPoint x: 1221, endPoint y: 547, distance: 153.0
click at [1248, 547] on html "Aurélie Active in the last 15m Hello ☀️ ​ Still have questions about the Surfe …" at bounding box center [1400, 340] width 304 height 535
type textarea "**********"
click at [1523, 566] on icon "Send a message…" at bounding box center [1521, 564] width 12 height 12
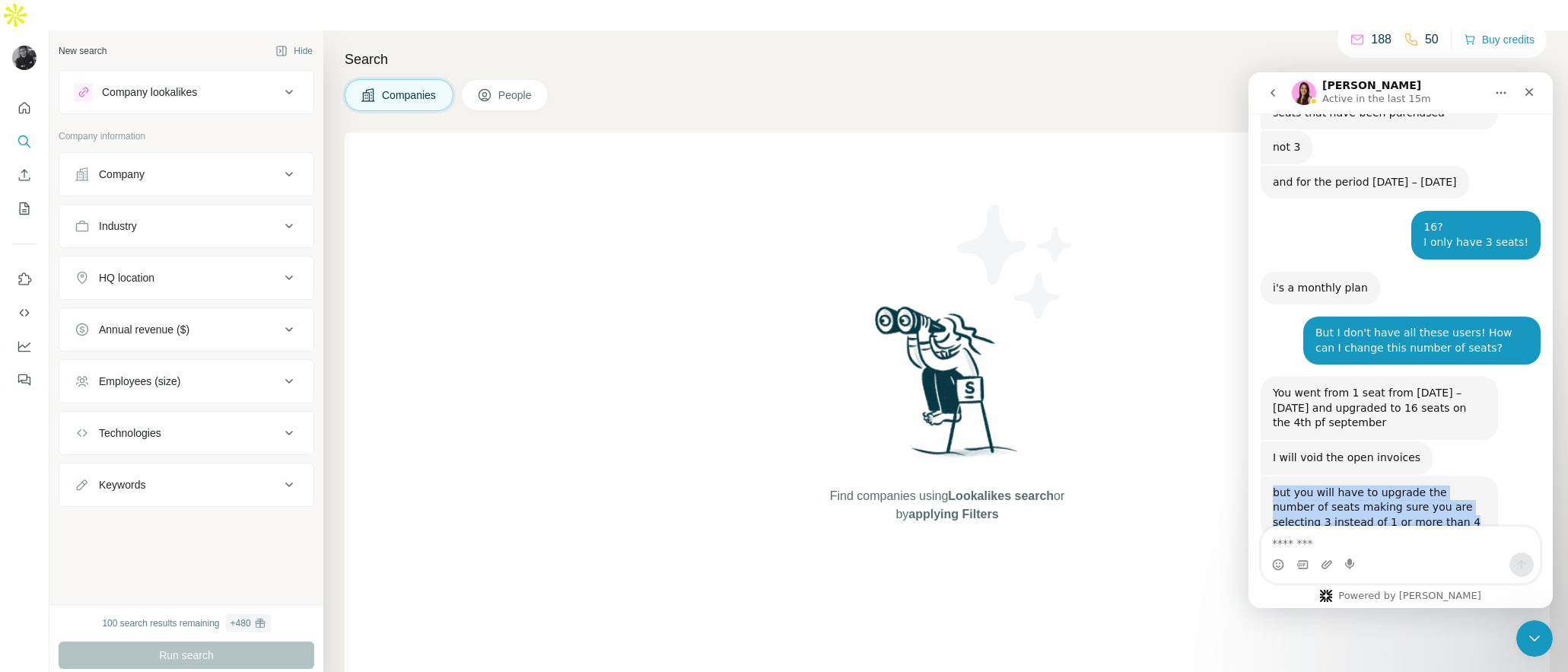
drag, startPoint x: 1298, startPoint y: 427, endPoint x: 1262, endPoint y: 404, distance: 42.7
click at [1262, 476] on div "but you will have to upgrade the number of seats making sure you are selecting …" at bounding box center [1379, 507] width 237 height 63
copy div "but you will have to upgrade the number of seats making sure you are selecting …"
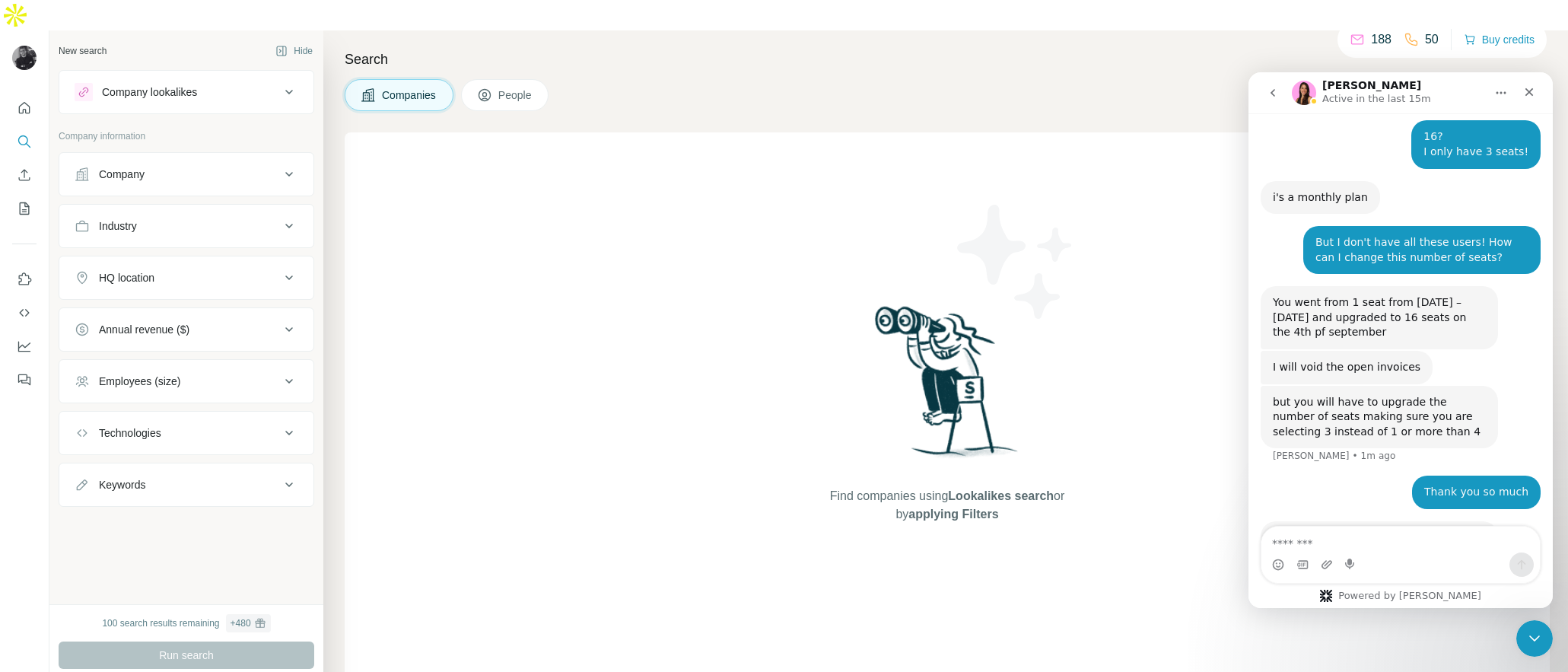
drag, startPoint x: 1271, startPoint y: 446, endPoint x: 1443, endPoint y: 476, distance: 174.6
click at [1443, 521] on div "I will actually get the 3 seats for you after cancelling the current subscripti…" at bounding box center [1379, 560] width 237 height 78
copy div "I will actually get the 3 seats for you after cancelling the current subscripti…"
click at [1296, 534] on textarea "Message…" at bounding box center [1400, 539] width 278 height 26
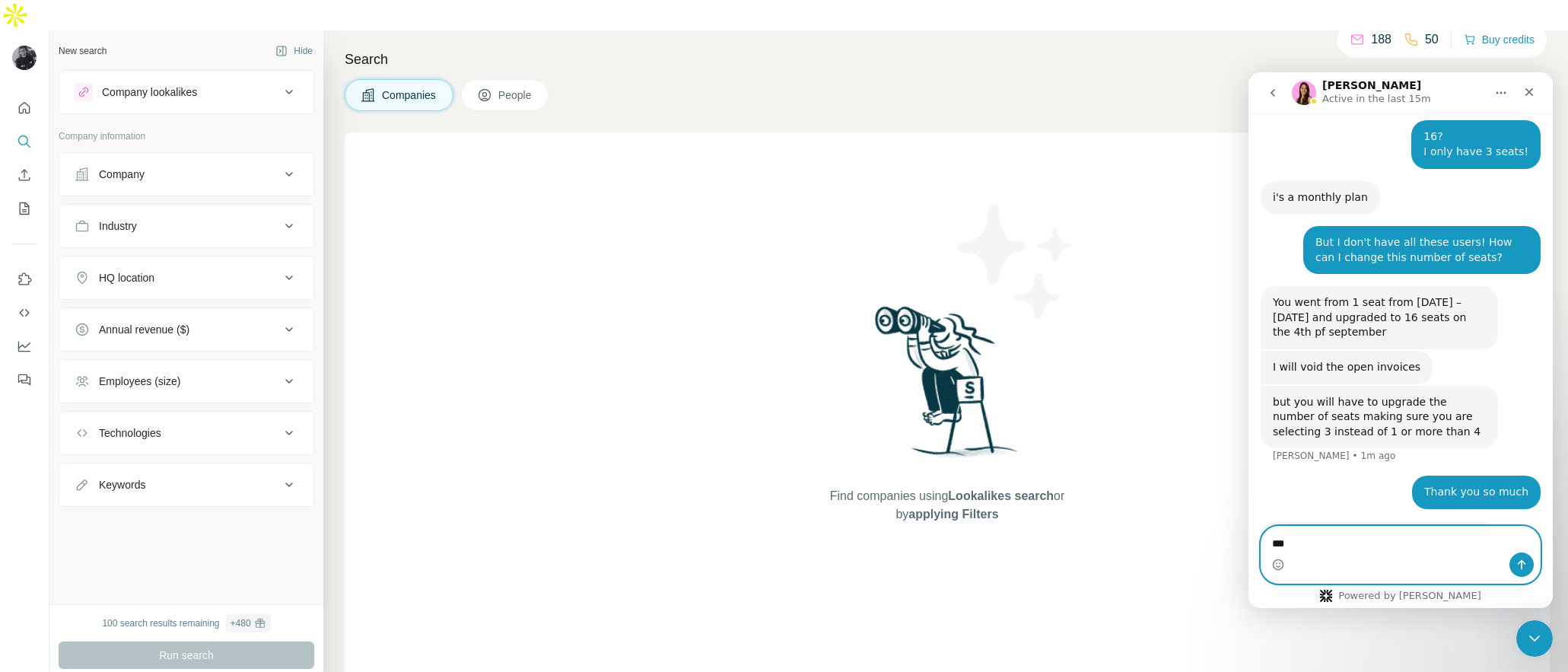
type textarea "****"
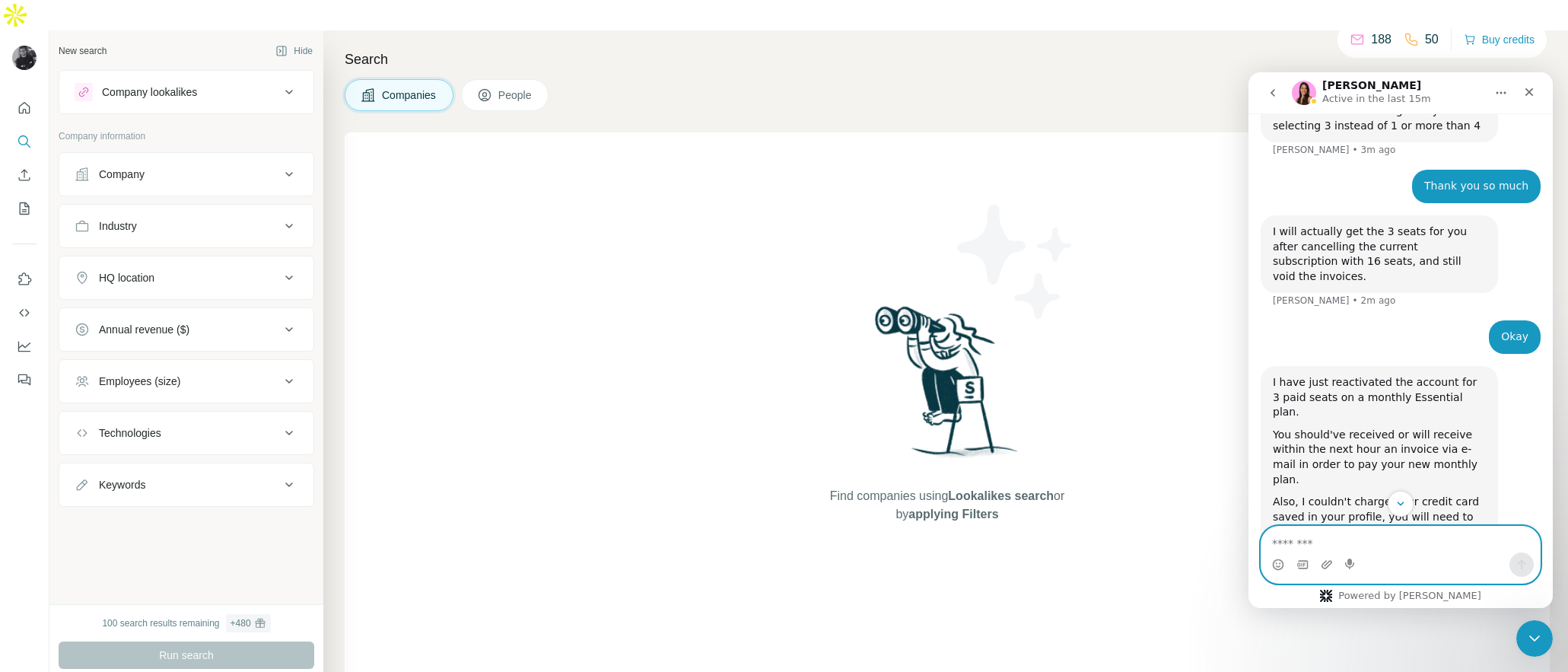
scroll to position [1507, 0]
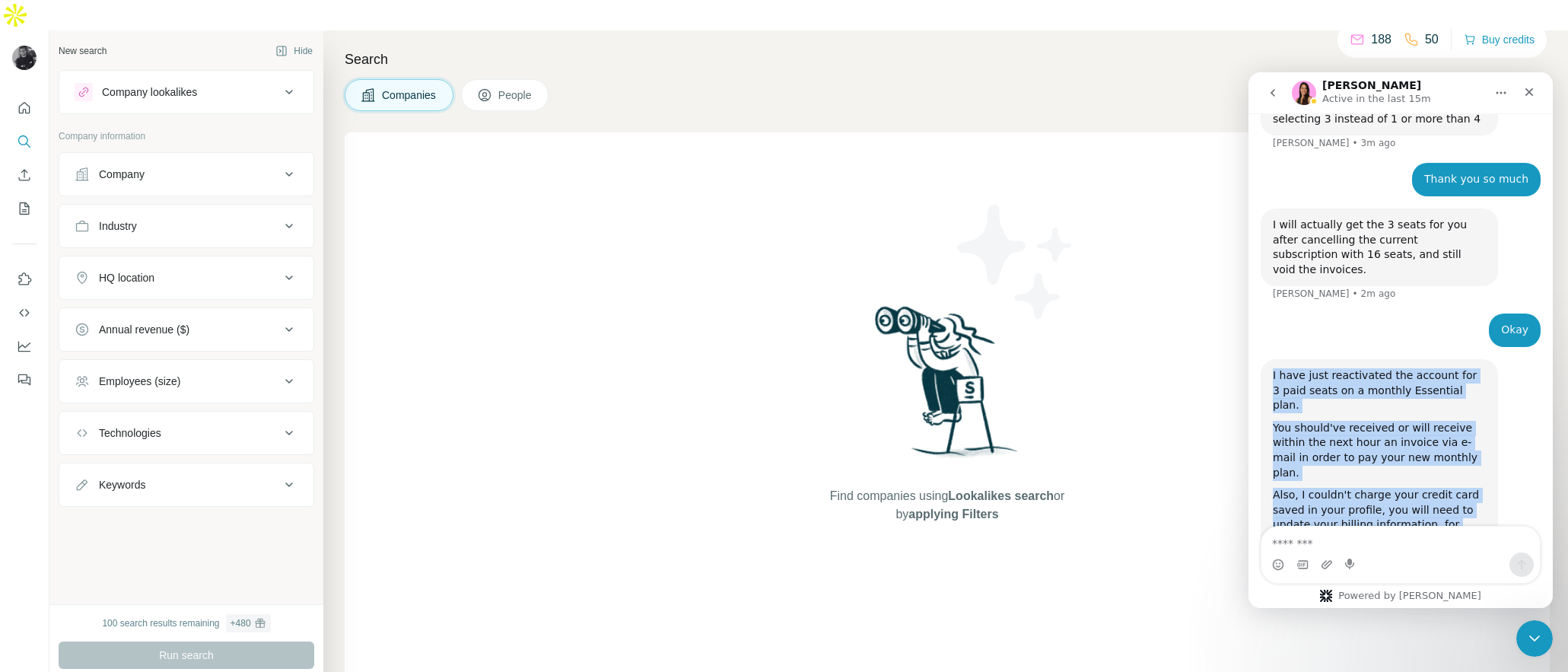
drag, startPoint x: 1271, startPoint y: 272, endPoint x: 1511, endPoint y: 487, distance: 322.2
click at [1511, 487] on div "I have just reactivated the account for 3 paid seats on a monthly Essential pla…" at bounding box center [1400, 527] width 280 height 336
copy div "I have just reactivated the account for 3 paid seats on a monthly Essential pla…"
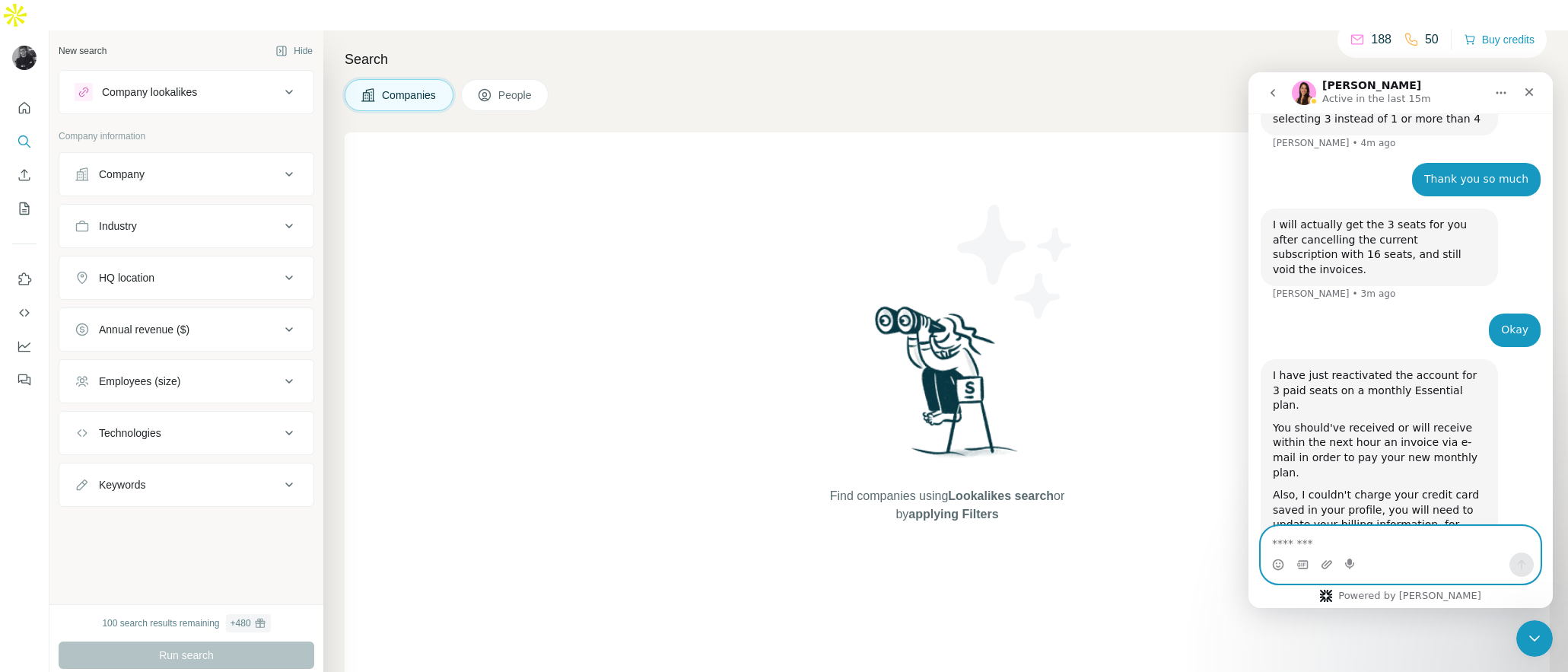
click at [1288, 529] on textarea "Message…" at bounding box center [1400, 539] width 278 height 26
paste textarea "**********"
type textarea "**********"
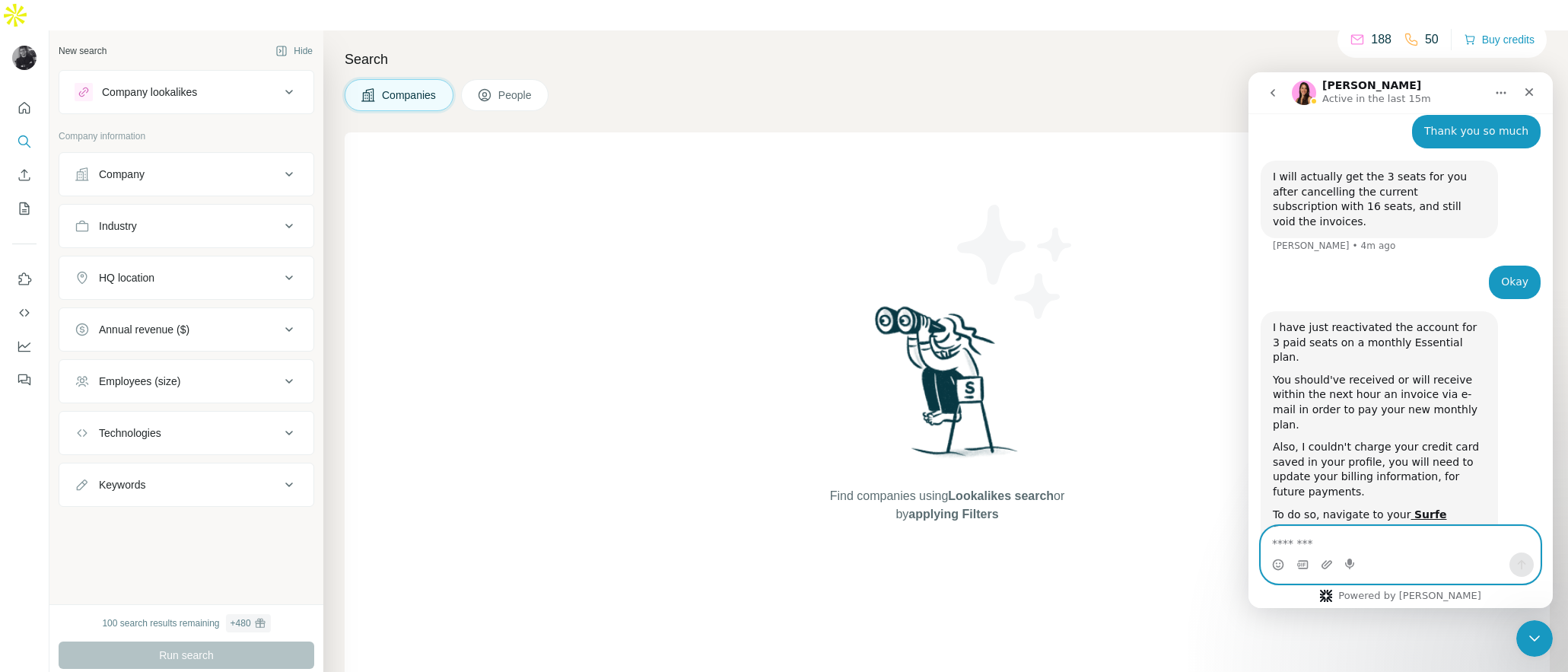
scroll to position [1601, 0]
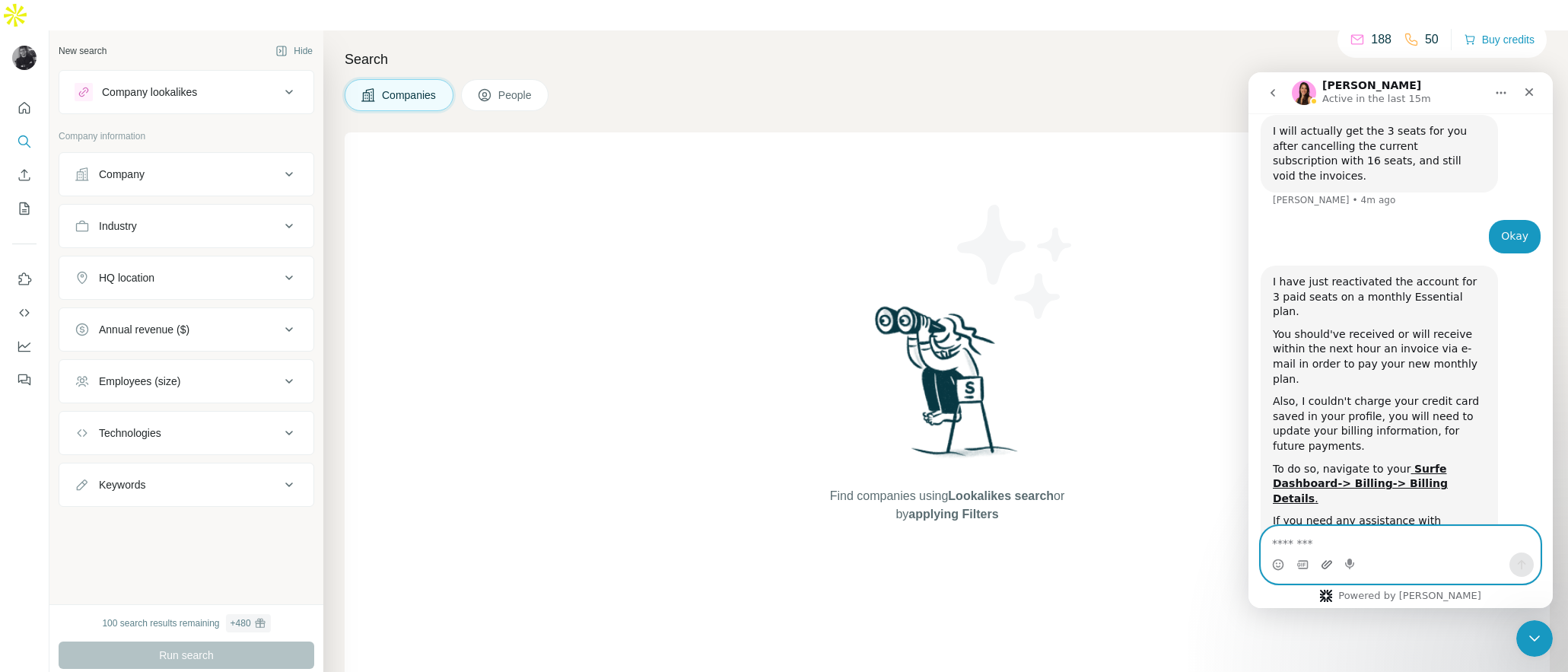
click at [1326, 565] on icon "Upload attachment" at bounding box center [1327, 564] width 11 height 8
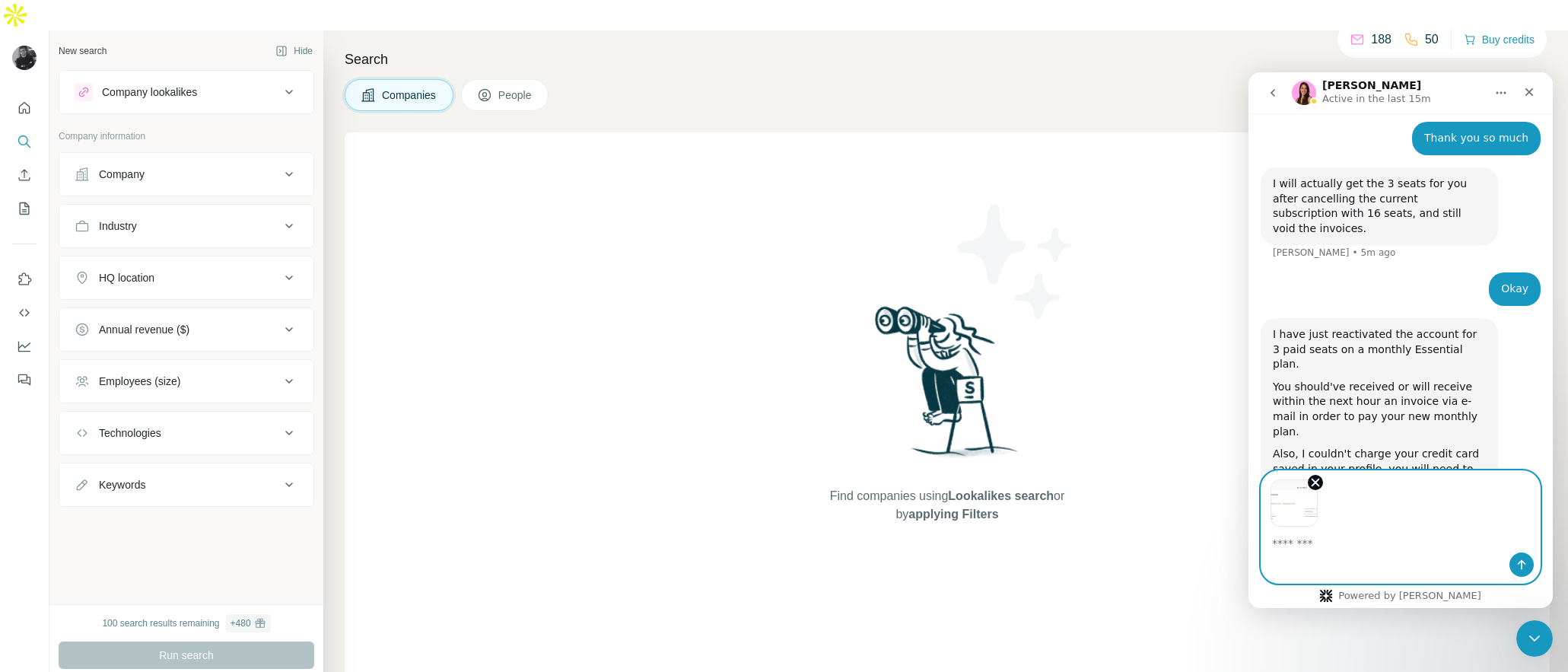
scroll to position [1657, 0]
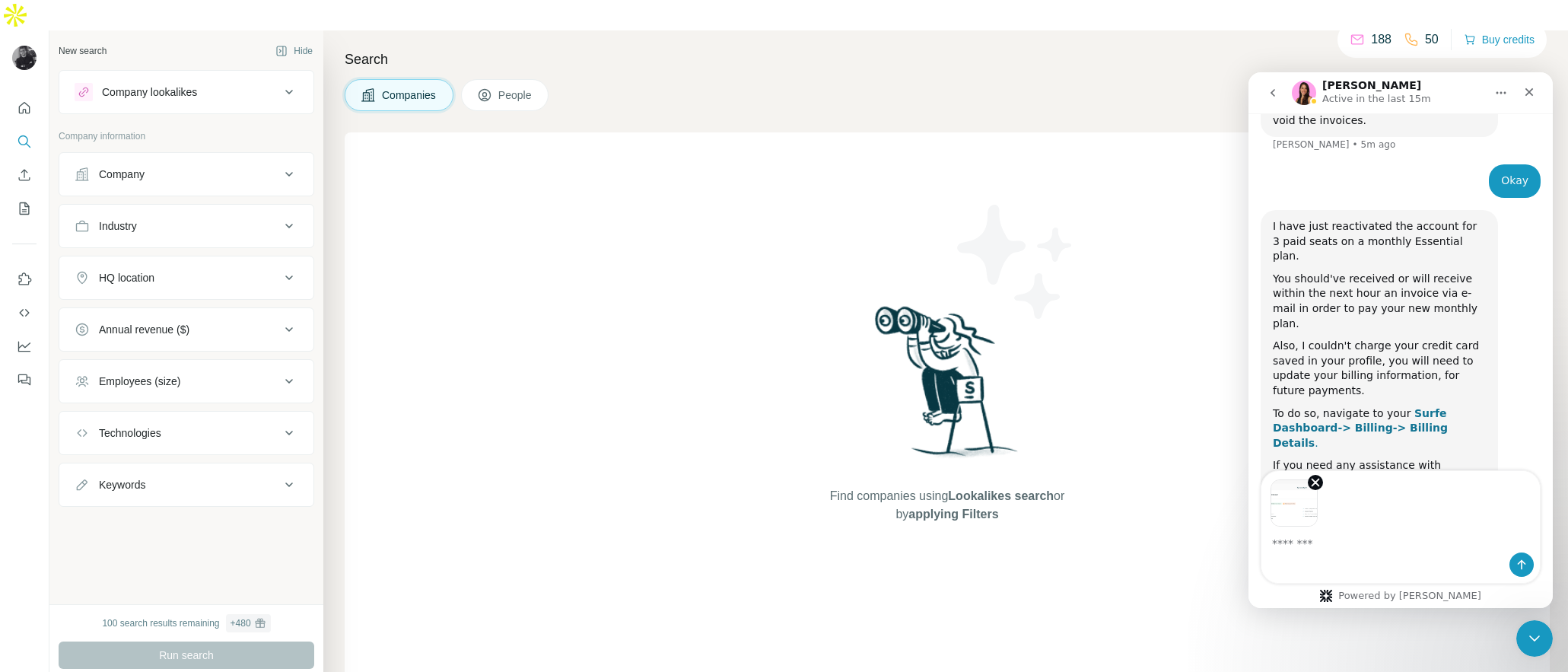
click at [1409, 407] on b "Surfe Dashboard-> Billing-> Billing Details" at bounding box center [1360, 427] width 175 height 42
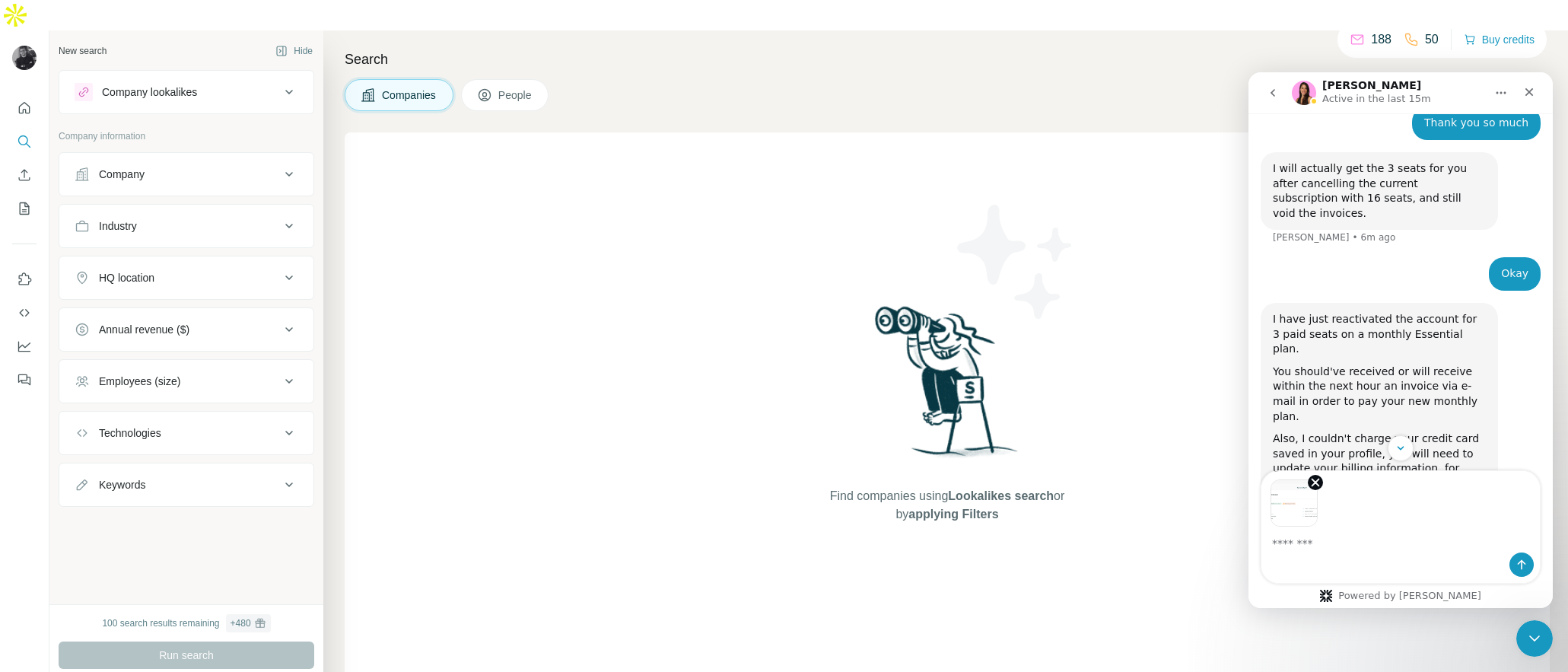
scroll to position [1671, 0]
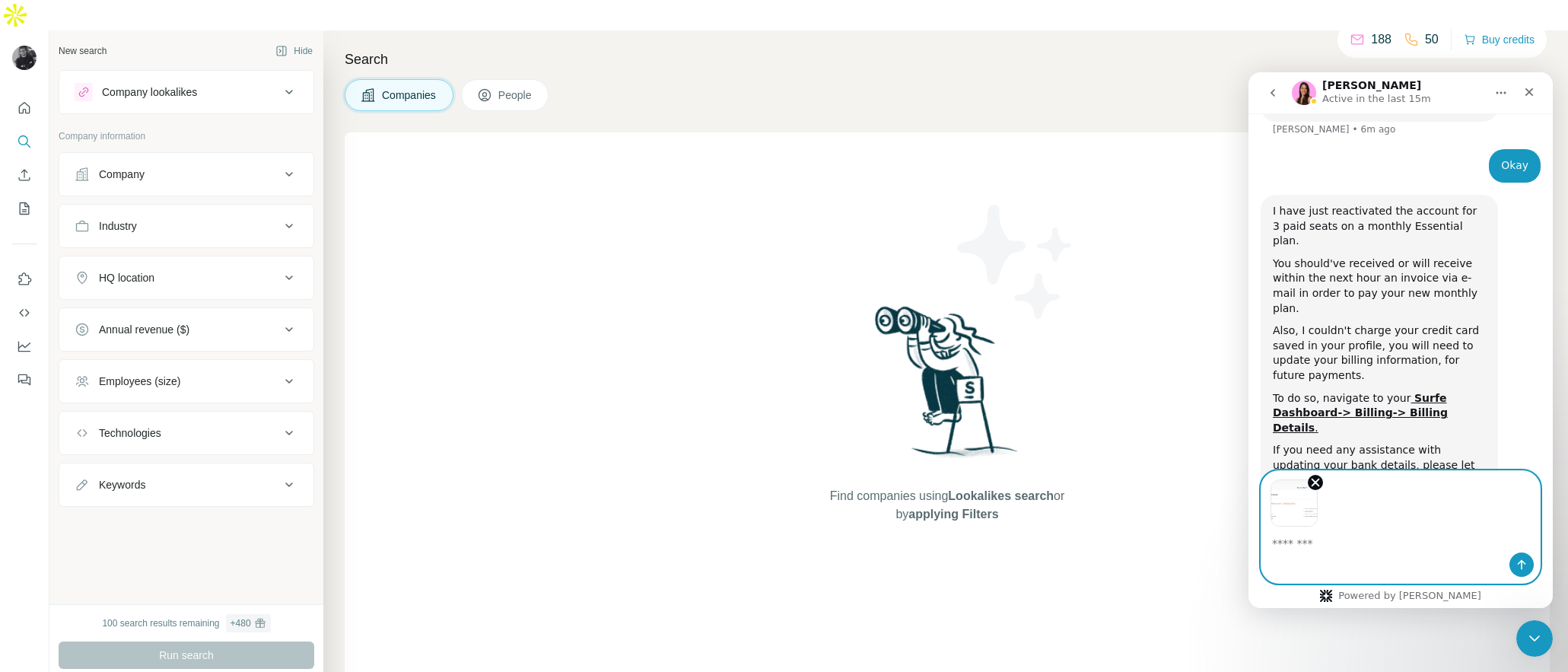
click at [1291, 535] on textarea "Message…" at bounding box center [1400, 539] width 278 height 26
paste textarea "**********"
type textarea "**********"
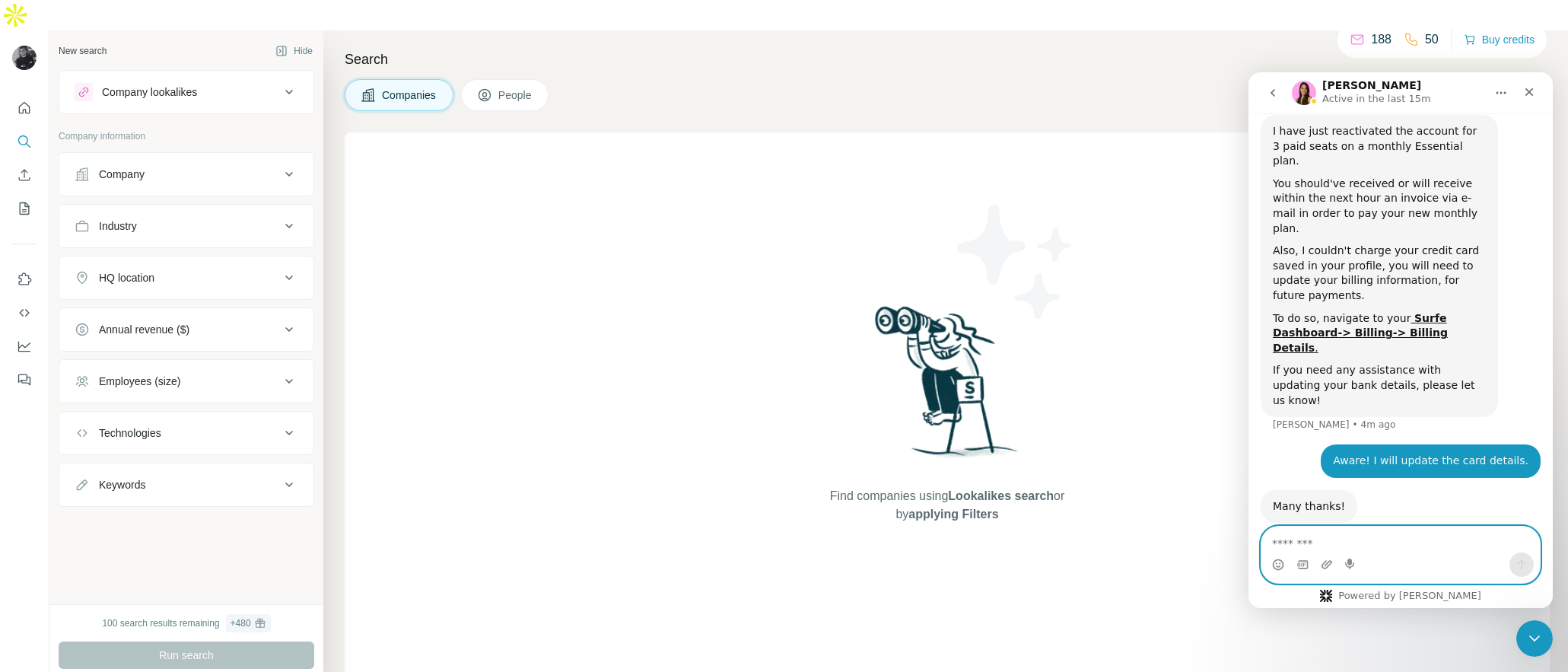
scroll to position [1766, 0]
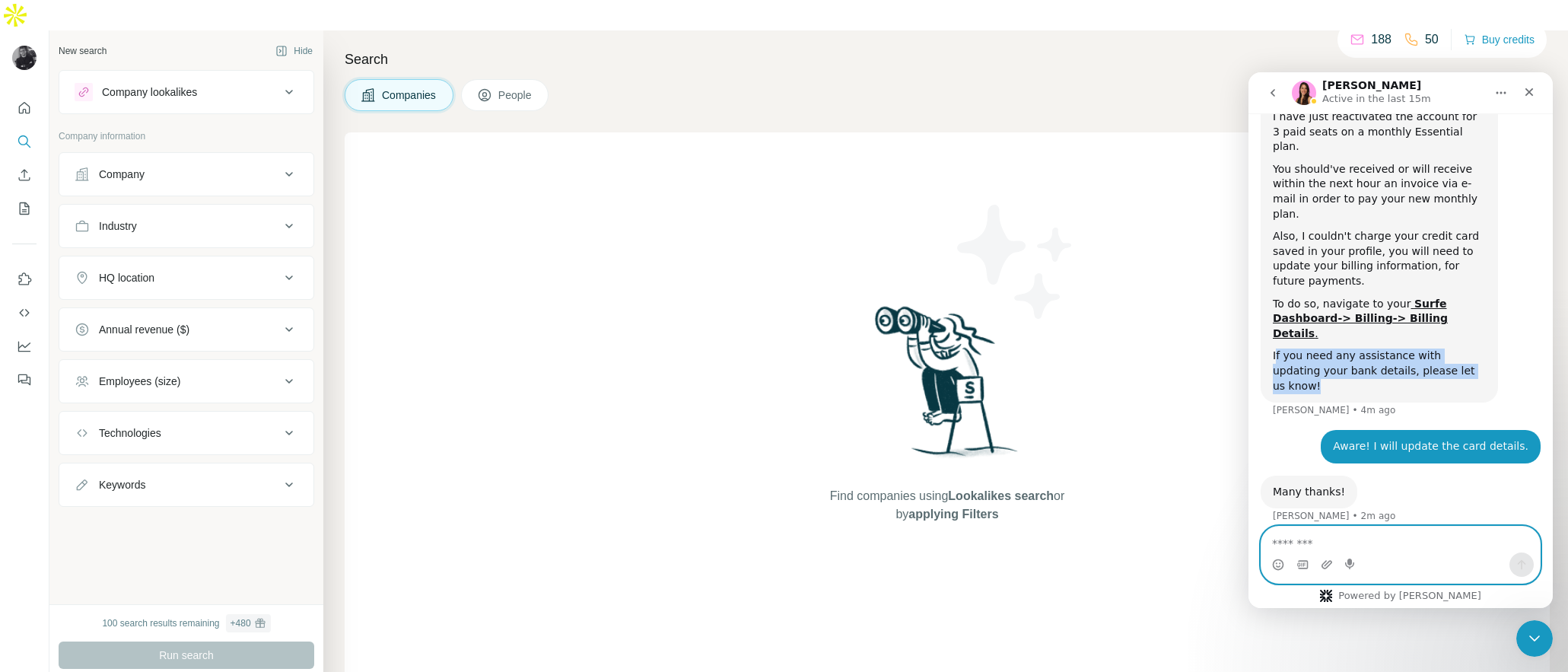
drag, startPoint x: 1479, startPoint y: 218, endPoint x: 1277, endPoint y: 205, distance: 202.4
click at [1277, 349] on div "If you need any assistance with updating your bank details, please let us know!" at bounding box center [1379, 371] width 213 height 45
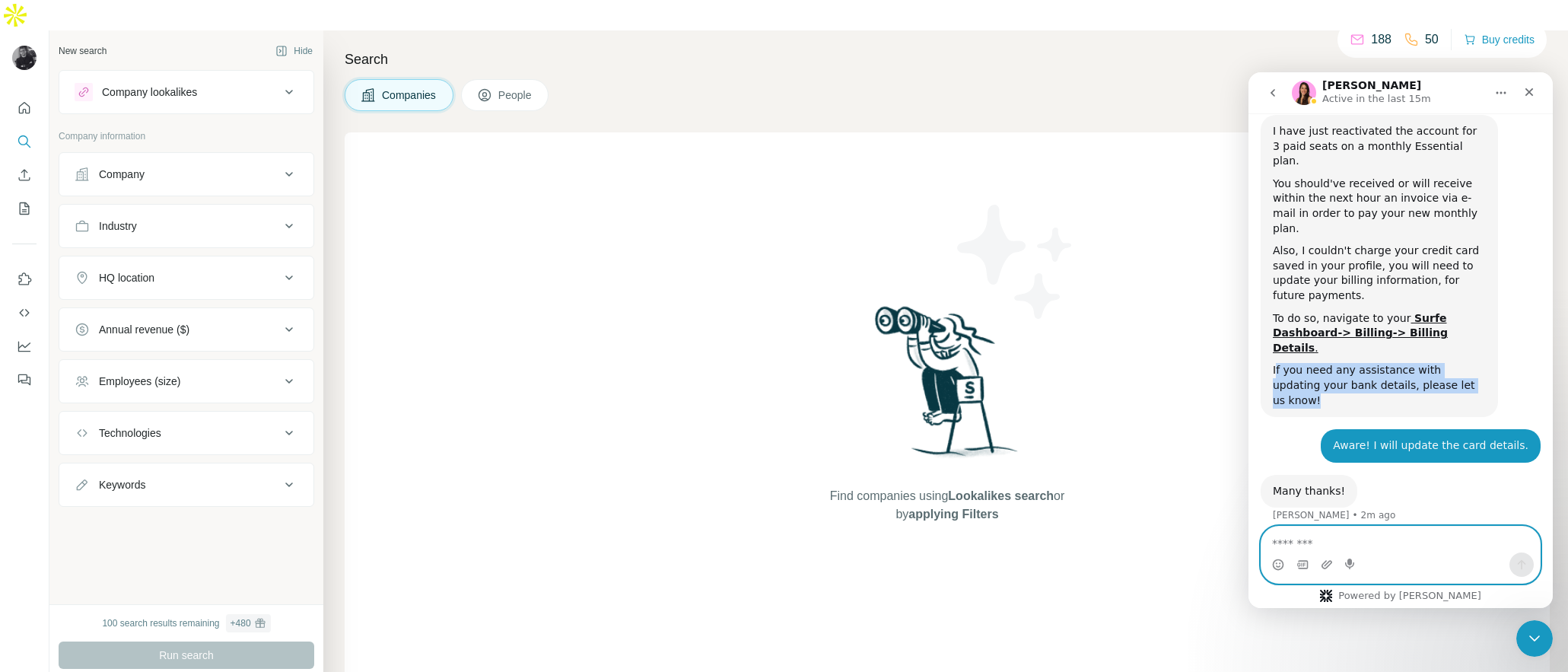
scroll to position [1751, 0]
click at [1458, 363] on div "If you need any assistance with updating your bank details, please let us know!" at bounding box center [1379, 386] width 213 height 45
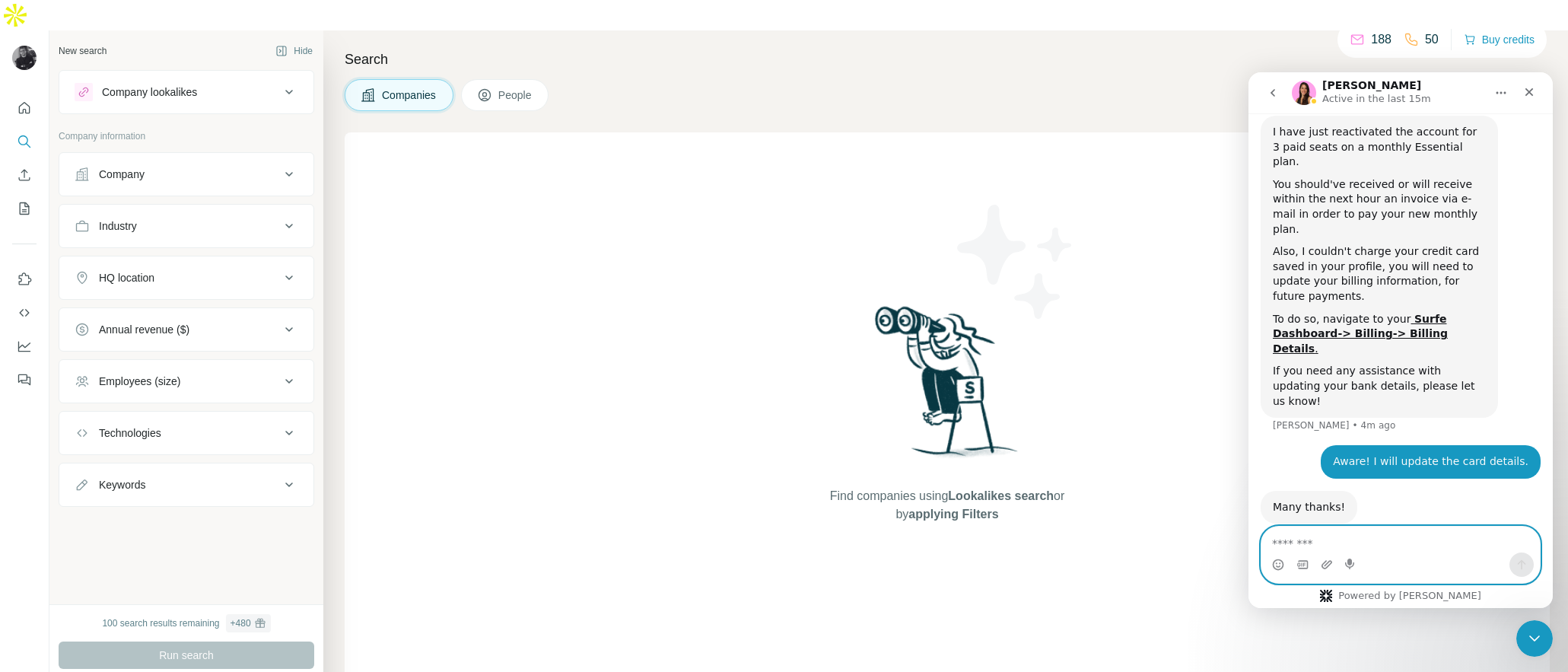
scroll to position [1766, 0]
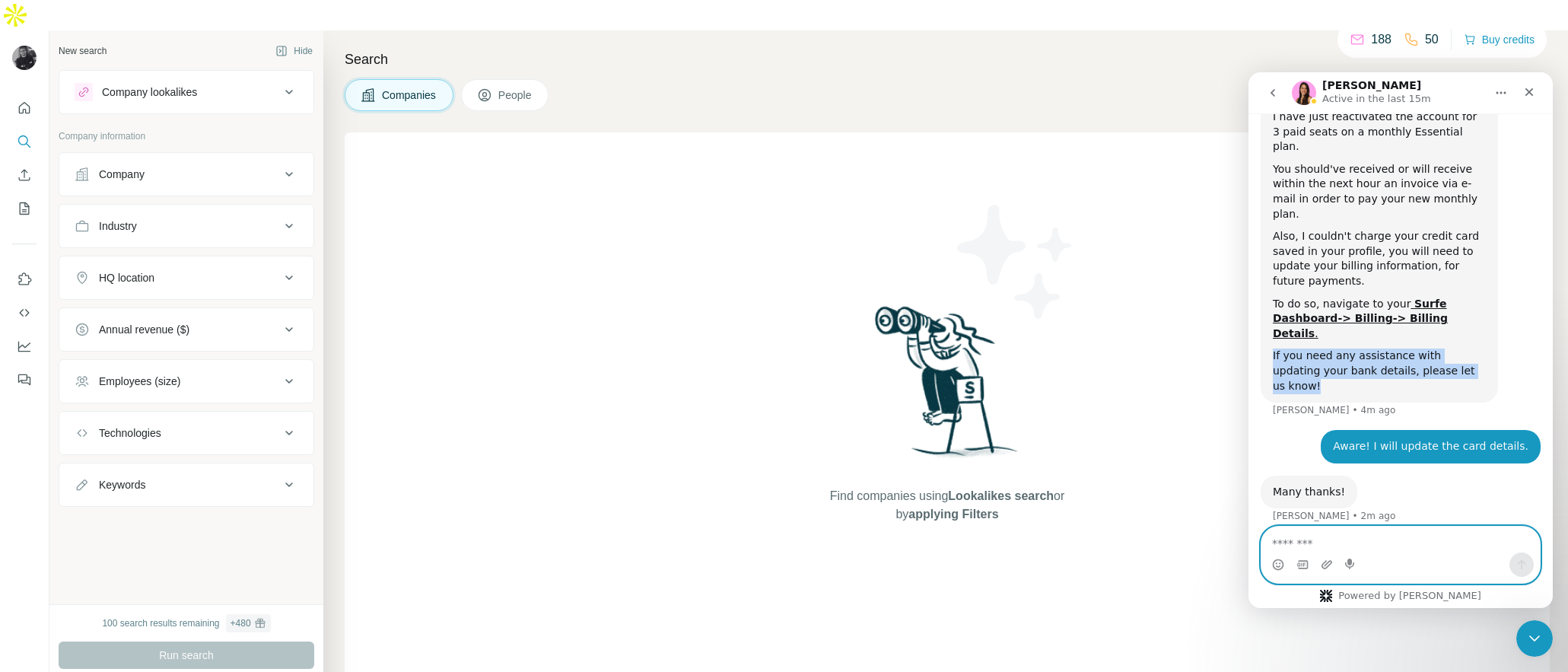
drag, startPoint x: 1460, startPoint y: 226, endPoint x: 1243, endPoint y: 209, distance: 217.7
click at [1248, 209] on html "Aurélie Active in the last 15m Hello ☀️ ​ Still have questions about the Surfe …" at bounding box center [1400, 340] width 304 height 535
copy div "If you need any assistance with updating your bank details, please let us know!"
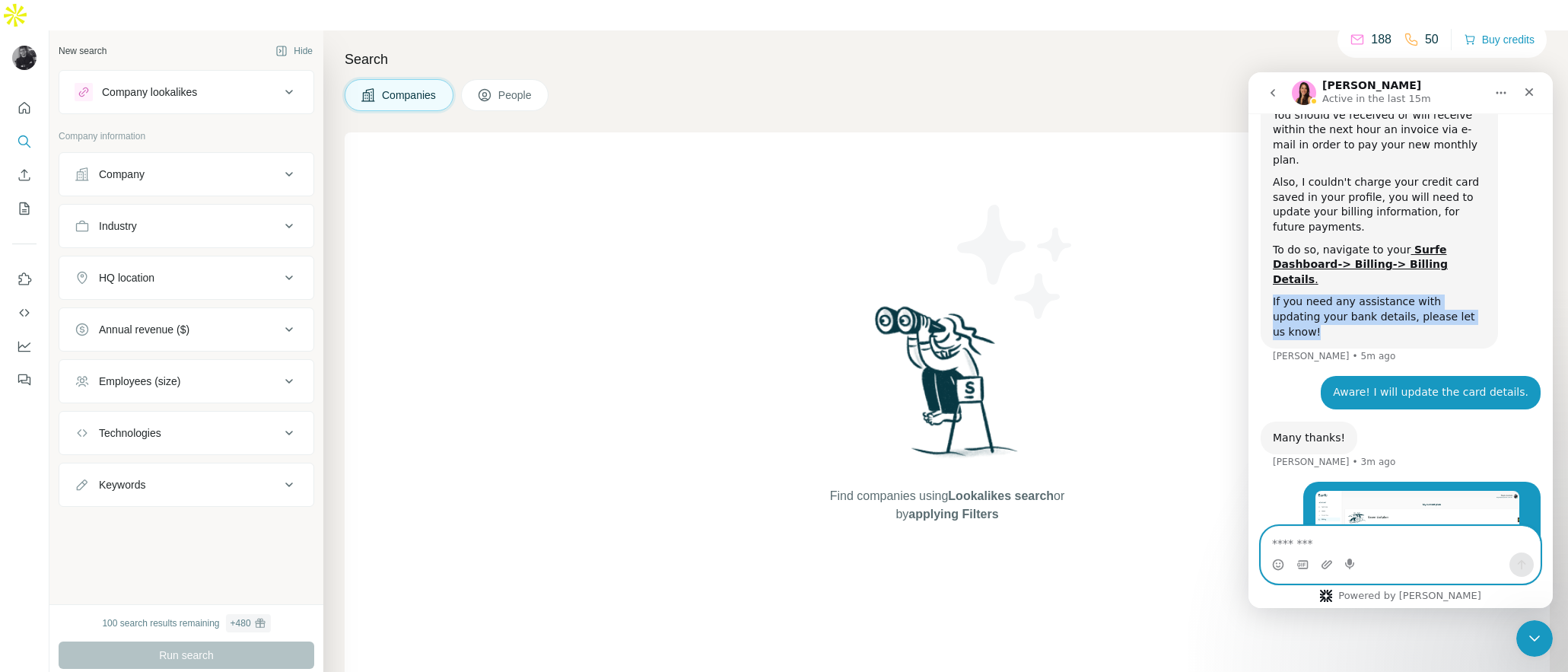
scroll to position [1824, 0]
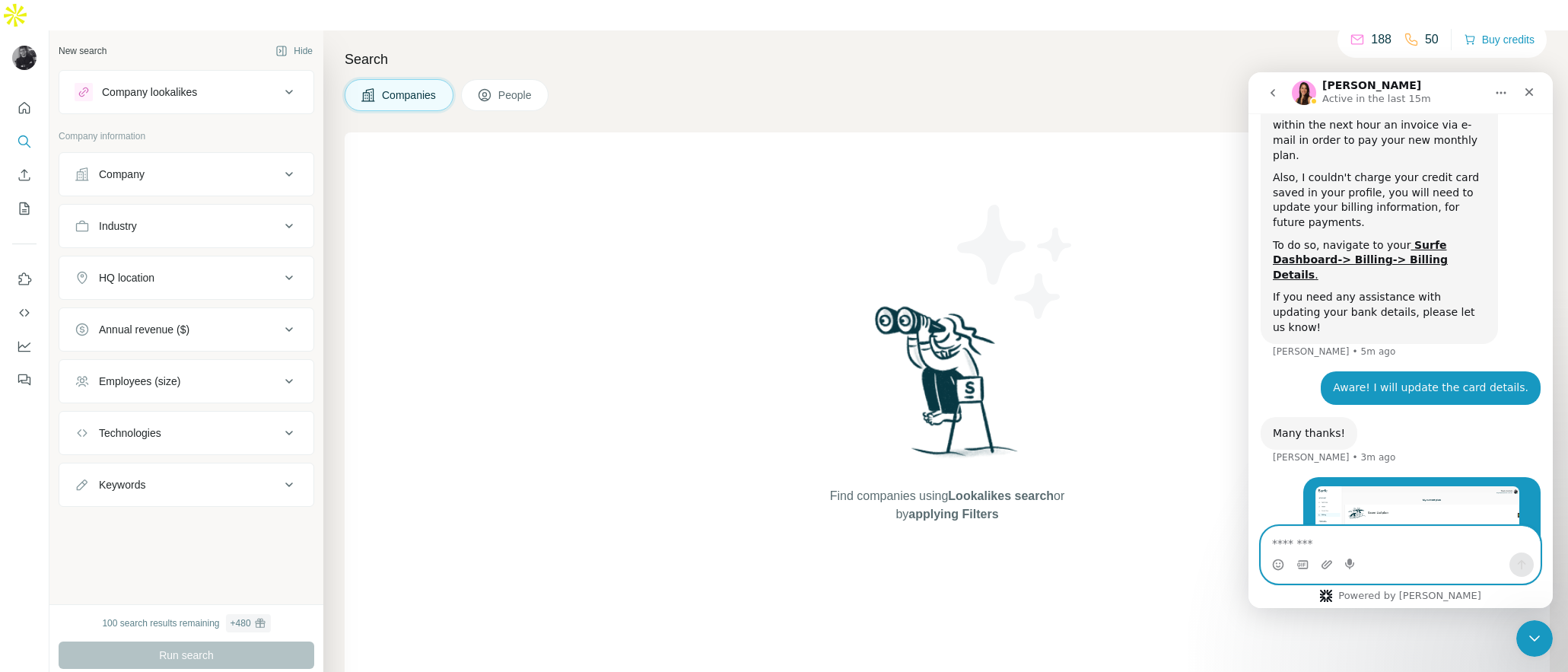
click at [1292, 426] on div "Many thanks!" at bounding box center [1309, 434] width 72 height 16
click at [1329, 426] on div "Many thanks!" at bounding box center [1309, 434] width 72 height 16
drag, startPoint x: 1347, startPoint y: 268, endPoint x: 1234, endPoint y: 269, distance: 113.0
click at [1248, 269] on html "Aurélie Active in the last 15m Hello ☀️ ​ Still have questions about the Surfe …" at bounding box center [1400, 340] width 304 height 535
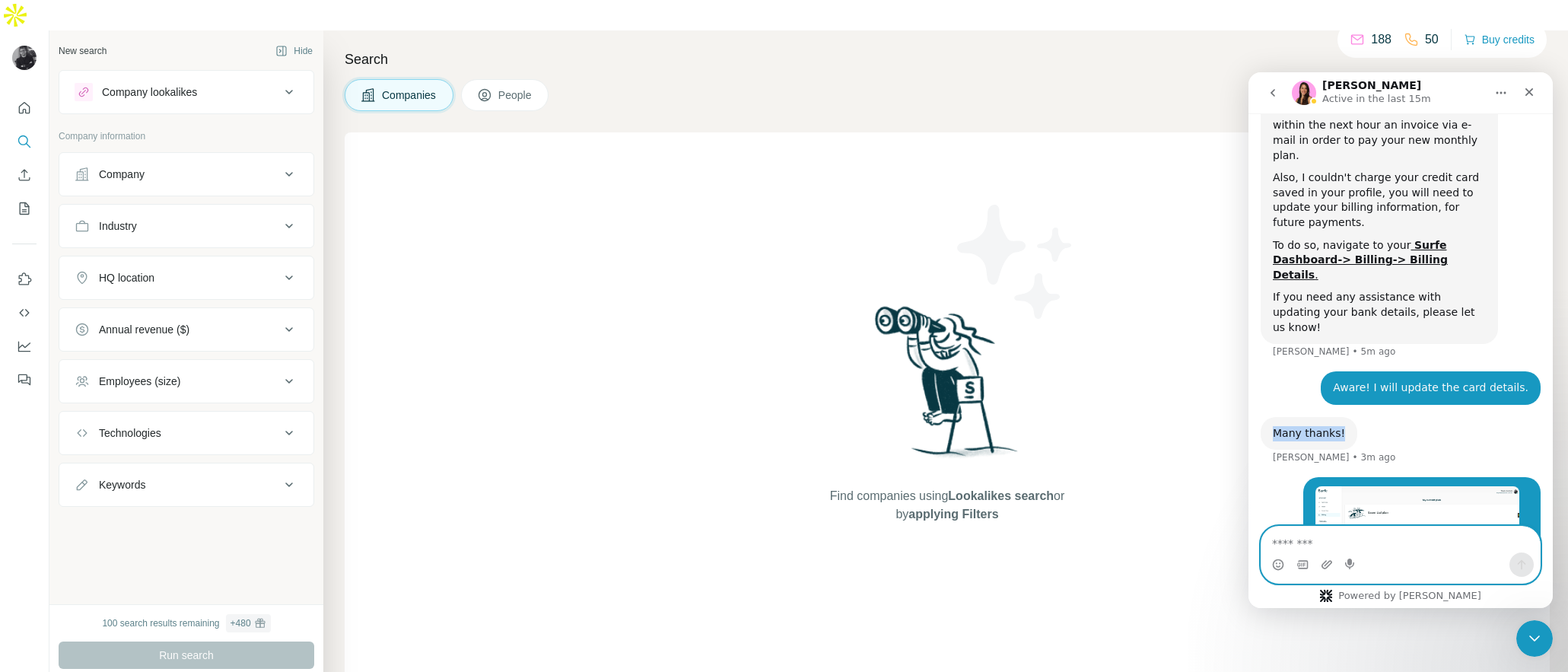
copy div "Many thanks!"
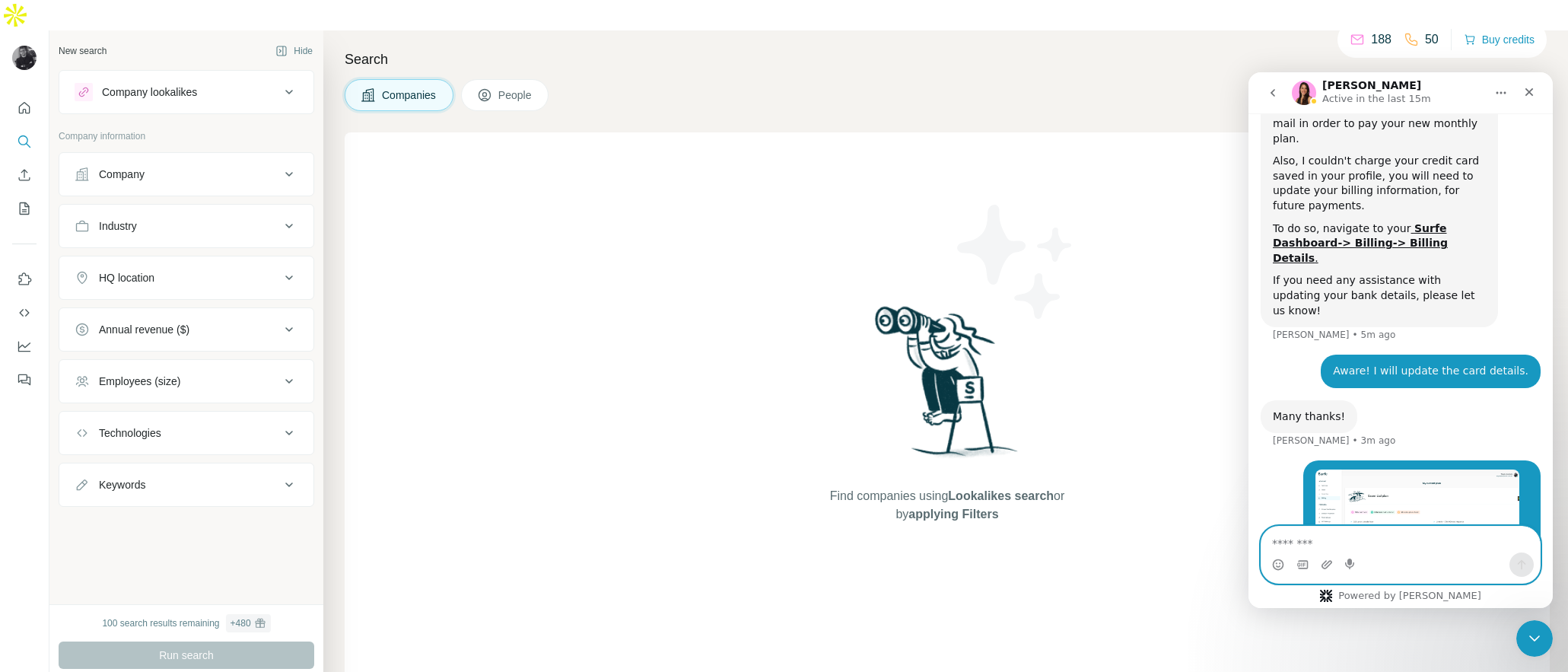
drag, startPoint x: 1264, startPoint y: 470, endPoint x: 1231, endPoint y: 455, distance: 36.2
click at [1248, 455] on html "Aurélie Active in the last 15m Hello ☀️ ​ Still have questions about the Surfe …" at bounding box center [1400, 340] width 304 height 535
copy div "Can you refresh the page, please? the admin rights were not granted"
click at [1345, 540] on textarea "Message…" at bounding box center [1400, 539] width 278 height 26
paste textarea "**********"
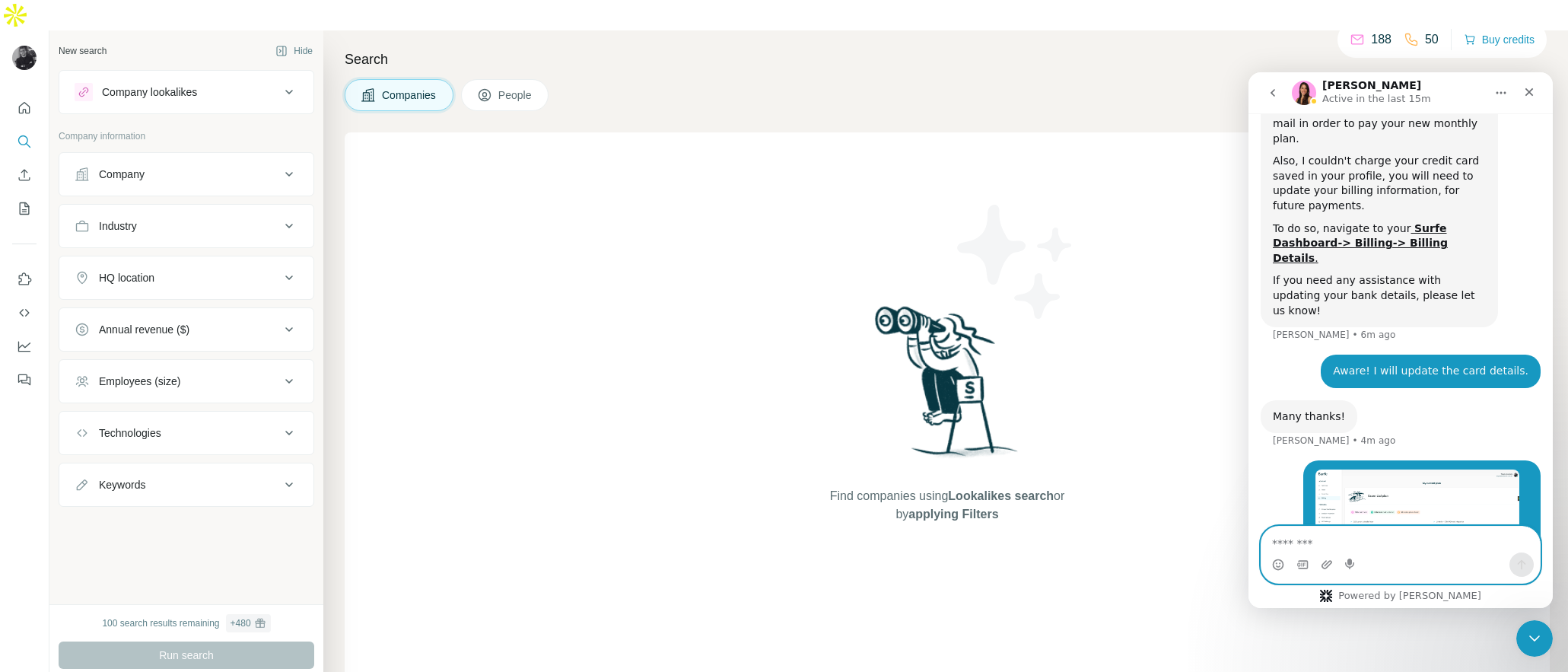
type textarea "**********"
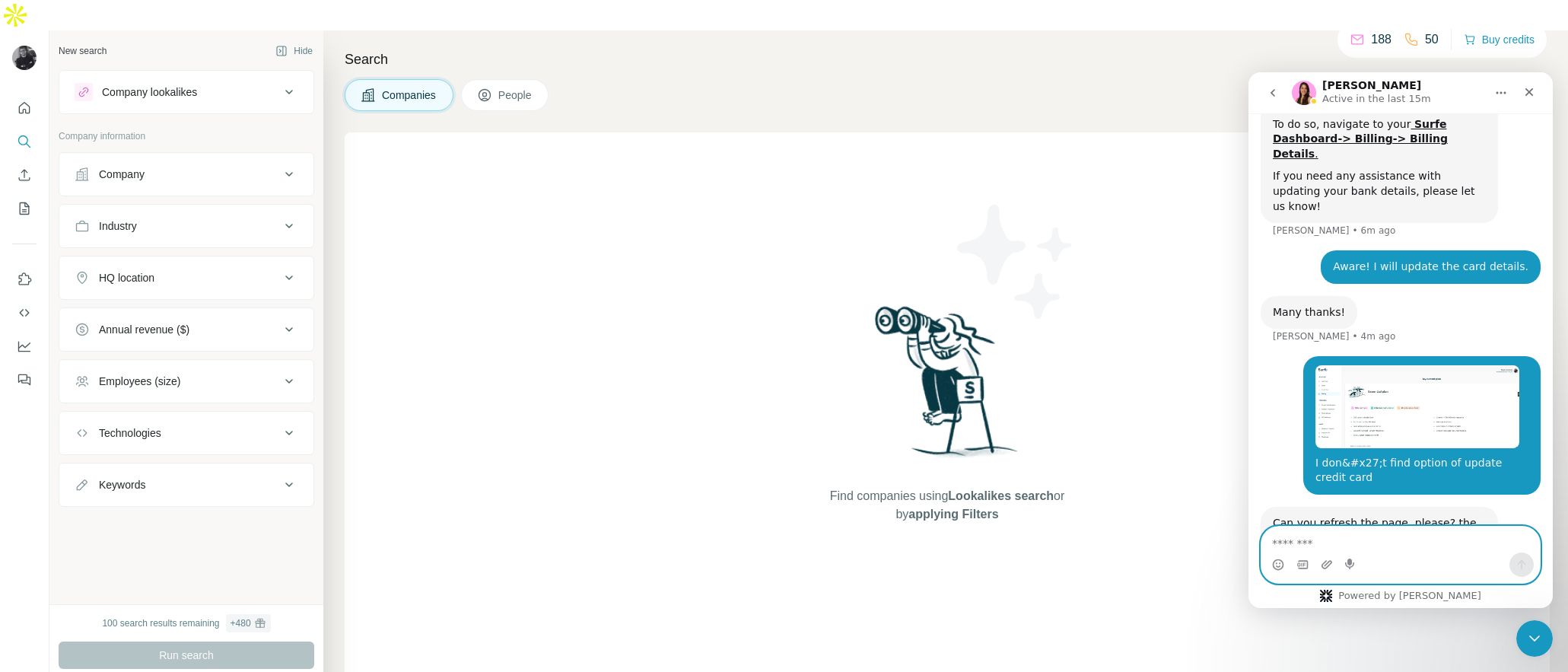
scroll to position [1933, 0]
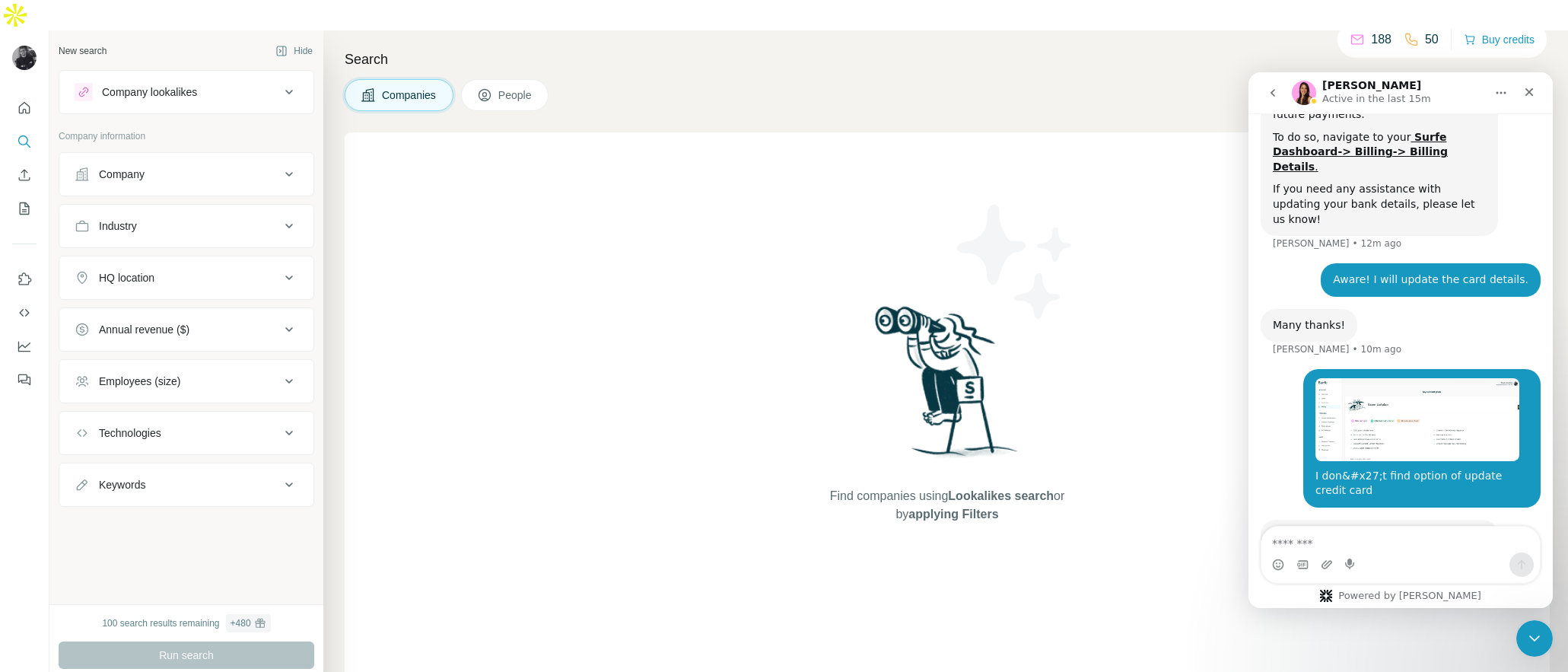
click at [1170, 527] on div "Find companies using Lookalikes search or by applying Filters" at bounding box center [947, 413] width 1205 height 561
click at [1528, 87] on icon "Close" at bounding box center [1529, 92] width 12 height 12
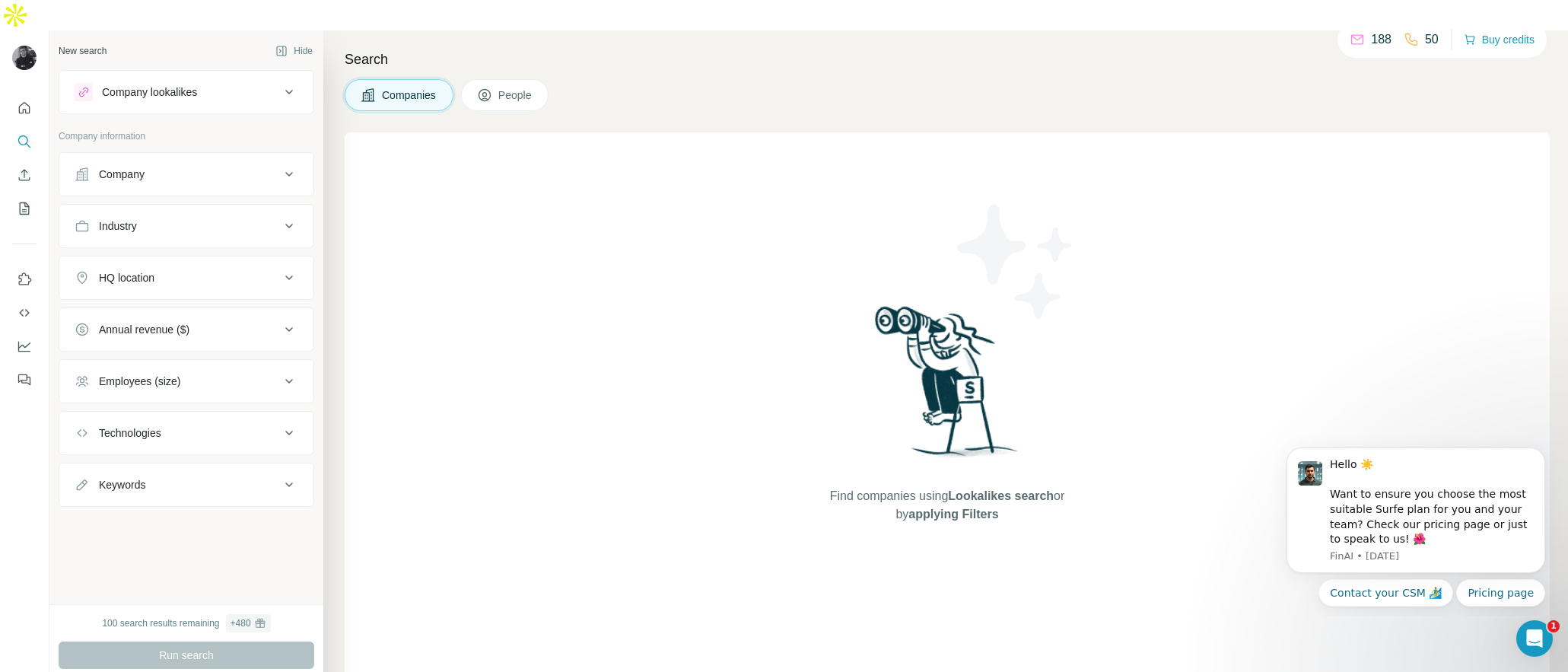
scroll to position [1841, 0]
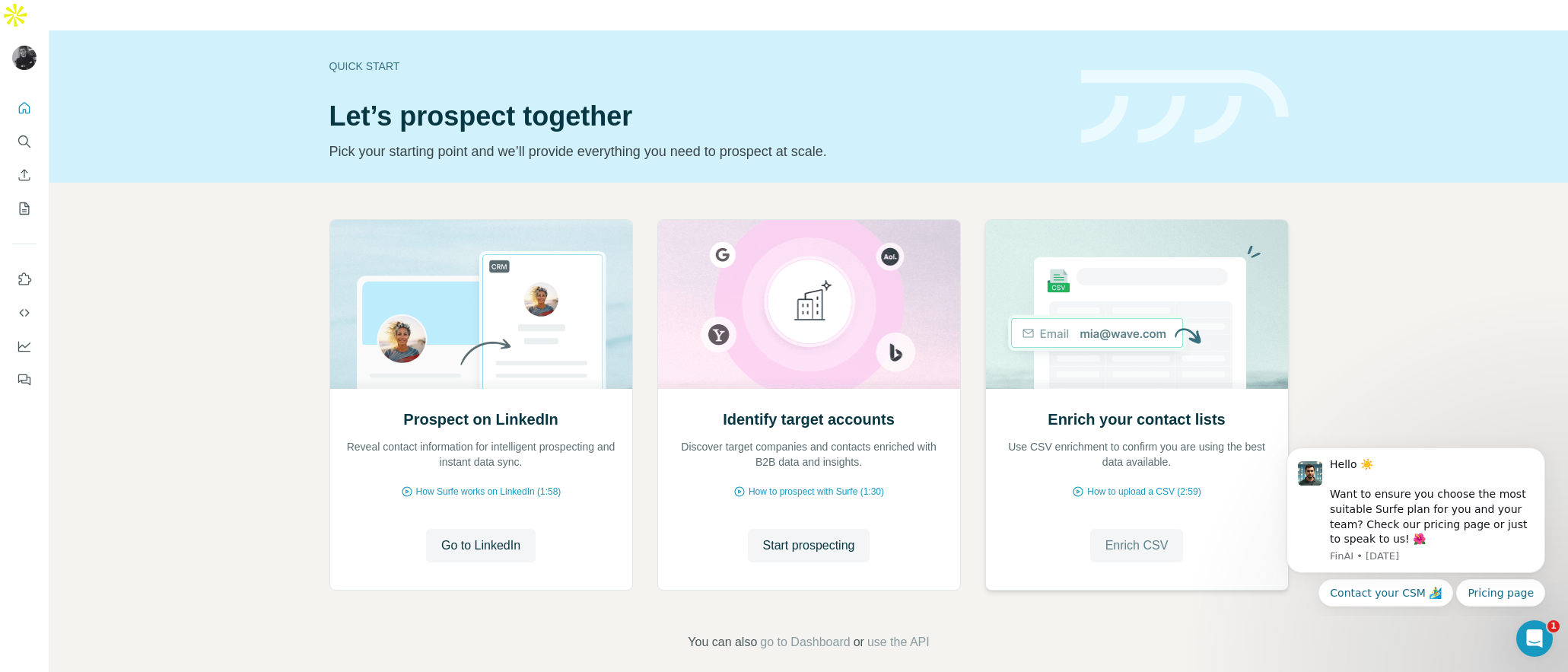
click at [1140, 536] on span "Enrich CSV" at bounding box center [1137, 545] width 63 height 18
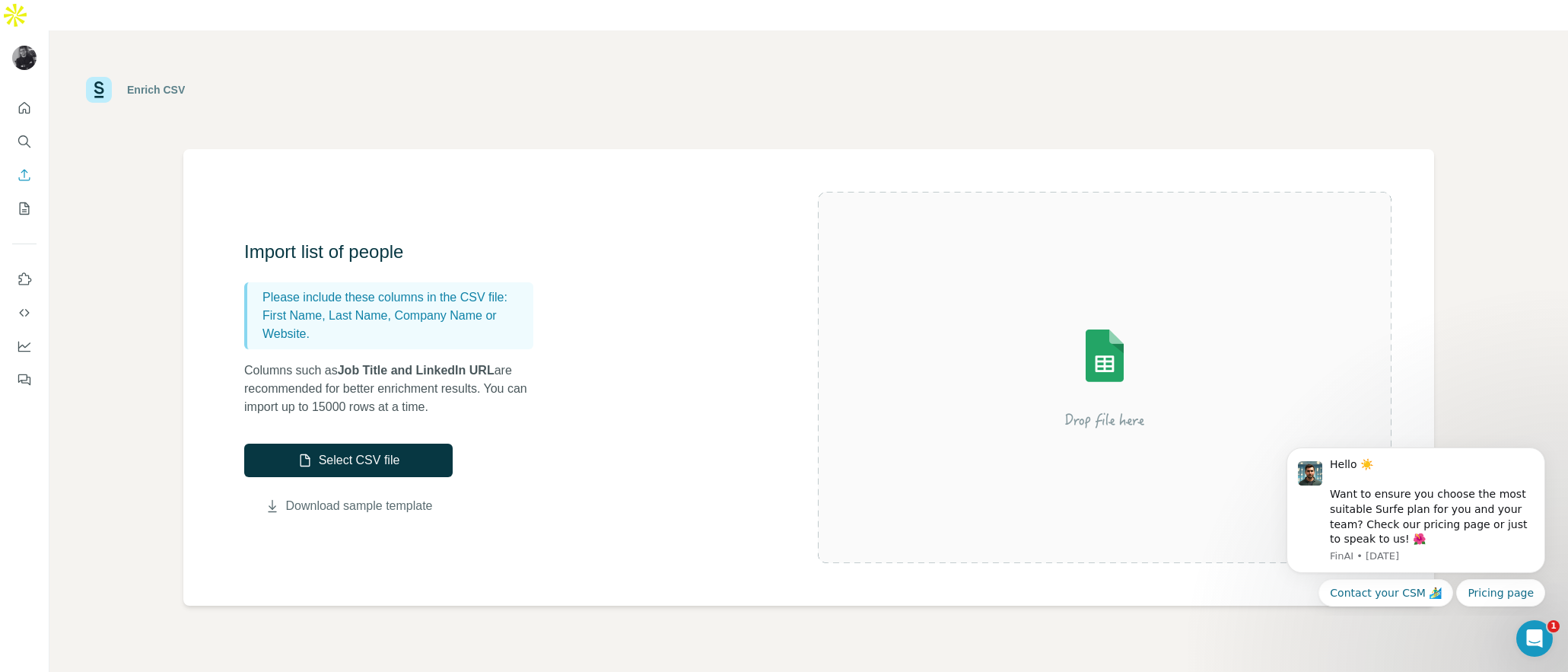
click at [391, 497] on link "Download sample template" at bounding box center [358, 506] width 146 height 18
click at [29, 101] on icon "Quick start" at bounding box center [24, 108] width 16 height 16
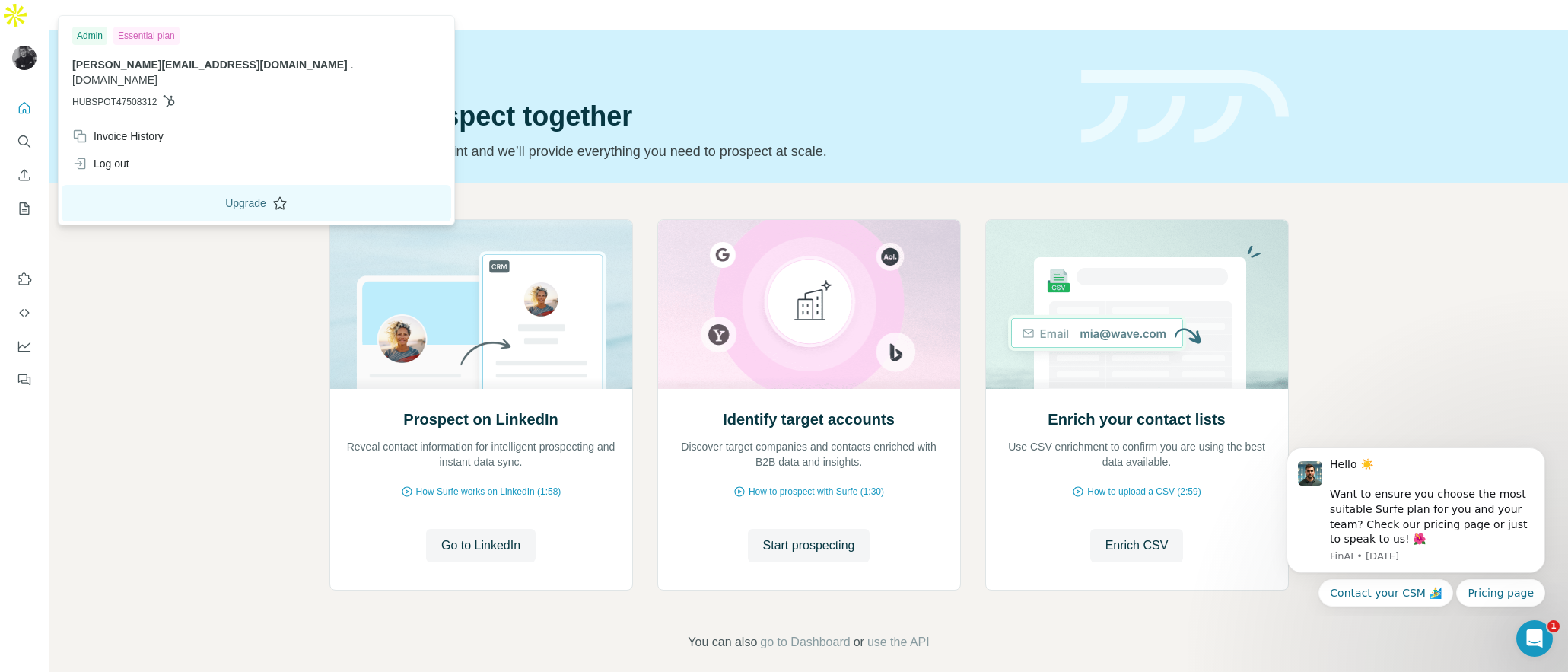
click at [178, 190] on button "Upgrade" at bounding box center [256, 203] width 390 height 37
